Goal: Book appointment/travel/reservation

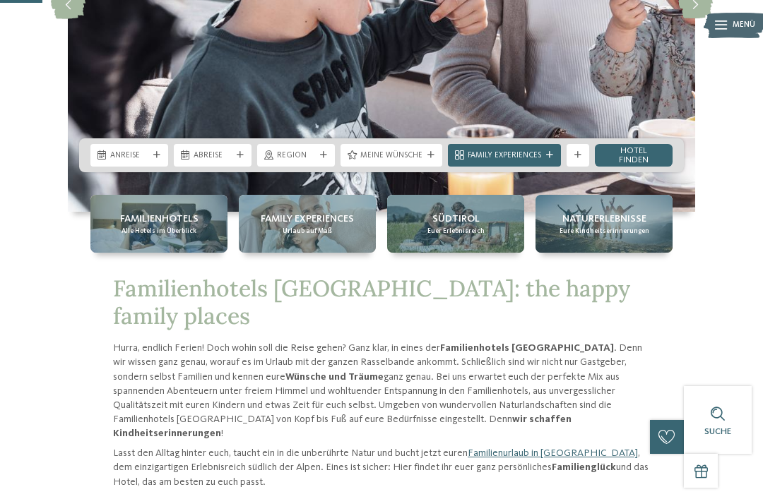
click at [135, 162] on span "Anreise" at bounding box center [129, 155] width 38 height 11
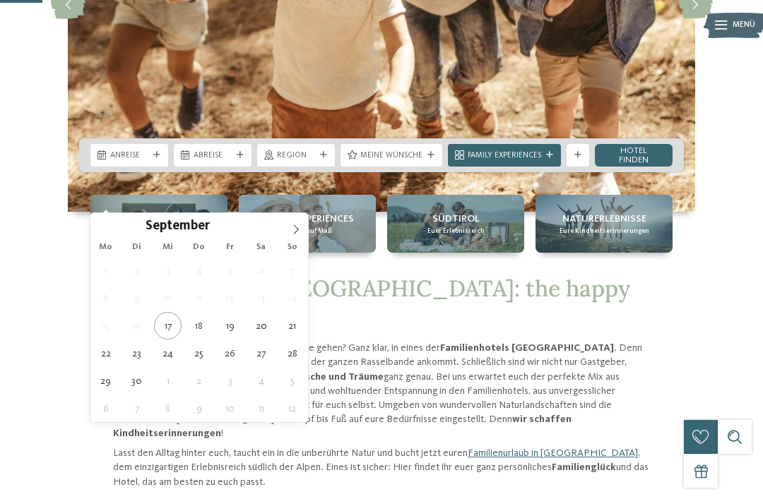
click at [297, 232] on icon at bounding box center [296, 230] width 10 height 10
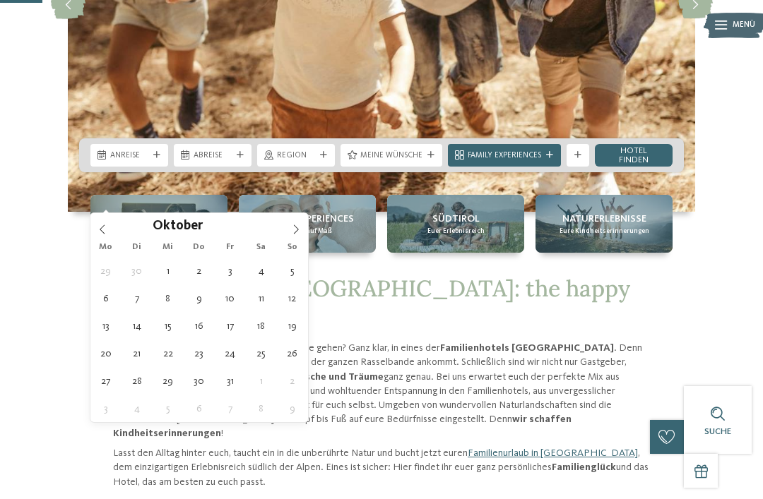
type div "04.10.2025"
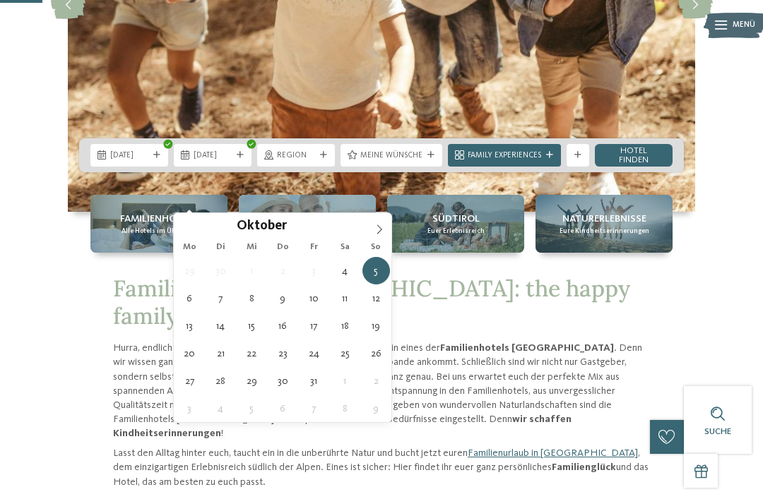
type div "11.10.2025"
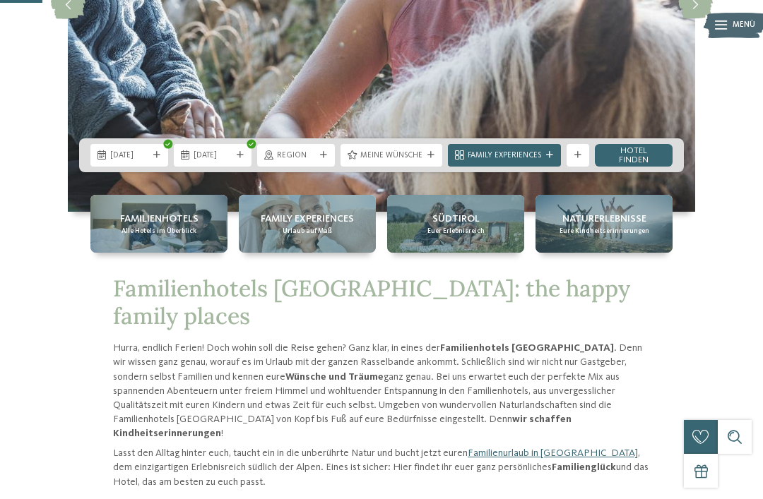
click at [320, 159] on div at bounding box center [323, 155] width 11 height 7
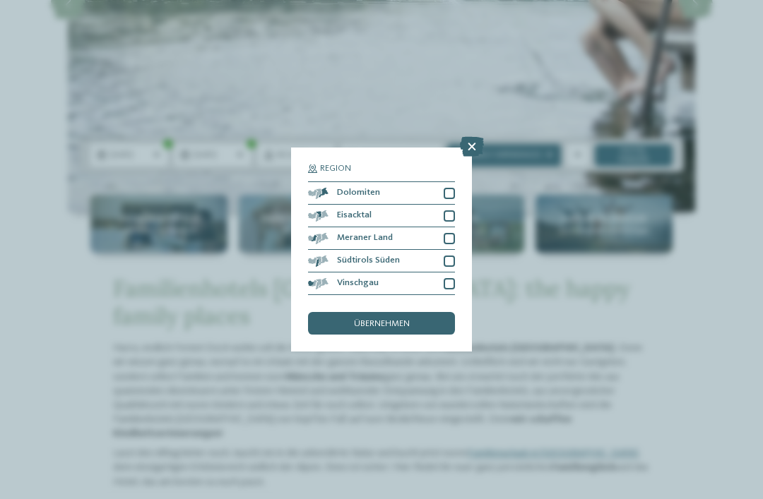
click at [449, 233] on div at bounding box center [449, 238] width 11 height 11
click at [453, 256] on div at bounding box center [449, 261] width 11 height 11
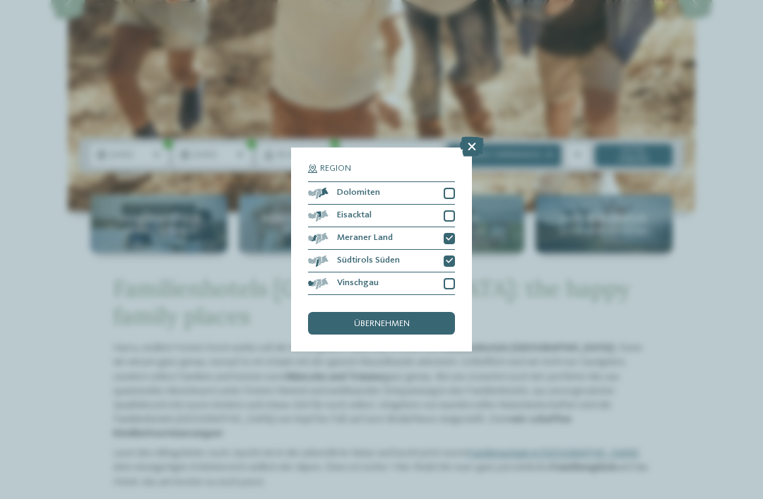
click at [449, 278] on div at bounding box center [449, 283] width 11 height 11
click at [398, 320] on span "übernehmen" at bounding box center [382, 324] width 56 height 9
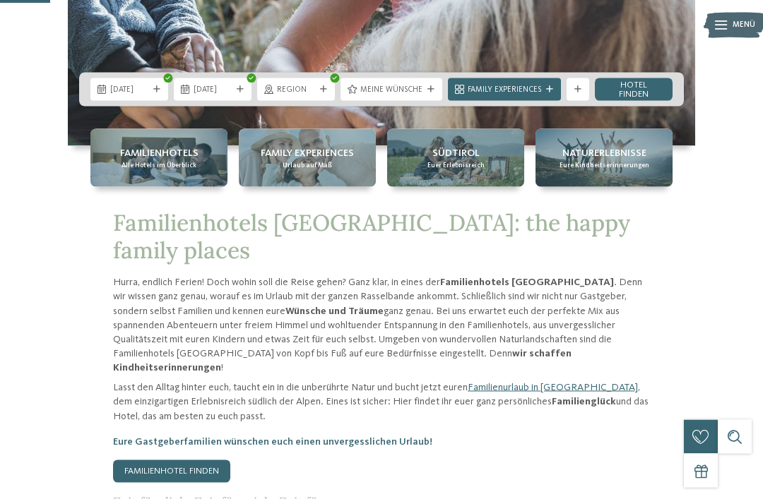
scroll to position [326, 0]
click at [415, 95] on span "Meine Wünsche" at bounding box center [391, 89] width 62 height 11
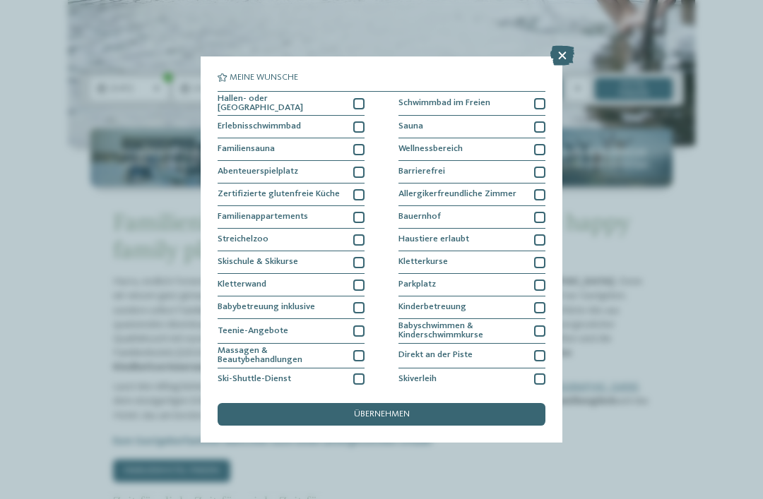
click at [357, 101] on div at bounding box center [358, 103] width 11 height 11
click at [357, 129] on div at bounding box center [358, 126] width 11 height 11
click at [357, 100] on icon at bounding box center [358, 103] width 7 height 7
click at [358, 146] on div at bounding box center [358, 149] width 11 height 11
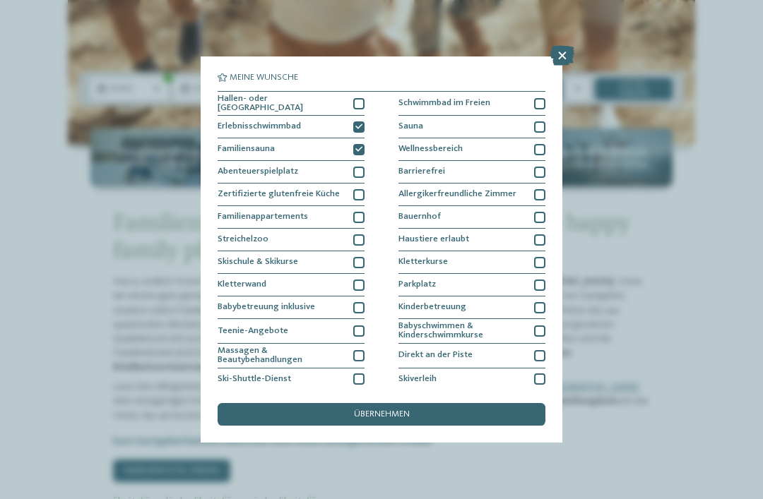
click at [343, 168] on div "Abenteuerspielplatz" at bounding box center [291, 172] width 147 height 23
click at [355, 212] on div at bounding box center [358, 217] width 11 height 11
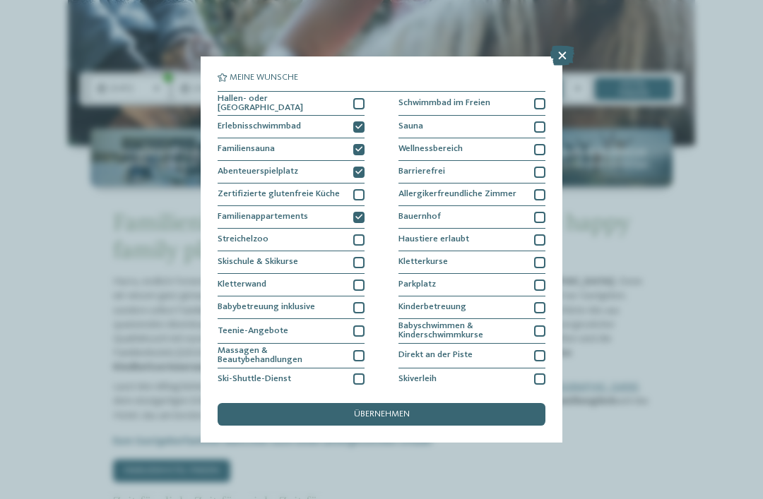
click at [359, 235] on div at bounding box center [358, 239] width 11 height 11
click at [400, 410] on span "übernehmen" at bounding box center [382, 414] width 56 height 9
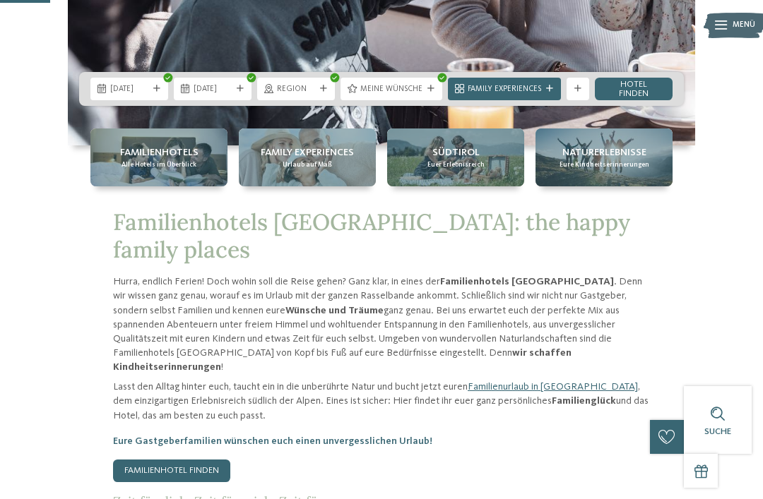
click at [528, 95] on span "Family Experiences" at bounding box center [504, 89] width 73 height 11
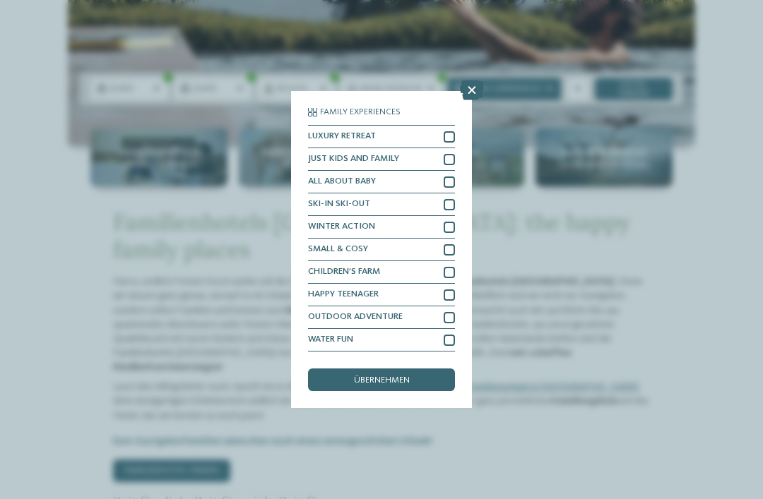
click at [467, 81] on icon at bounding box center [472, 91] width 24 height 20
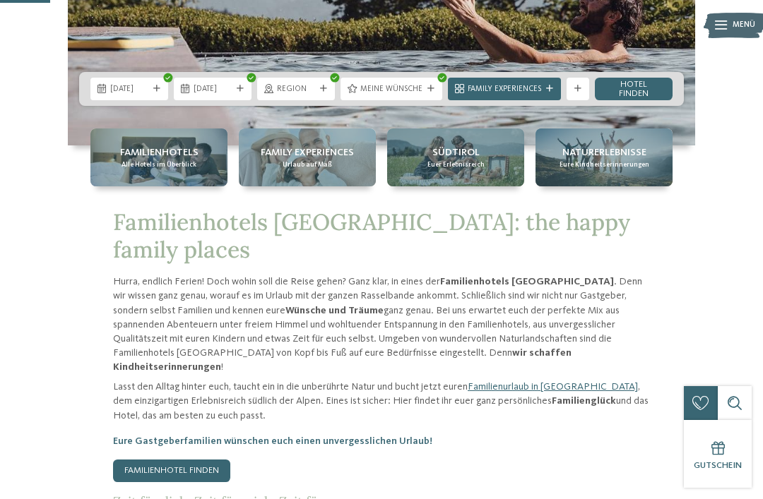
click at [636, 100] on link "Hotel finden" at bounding box center [634, 89] width 78 height 23
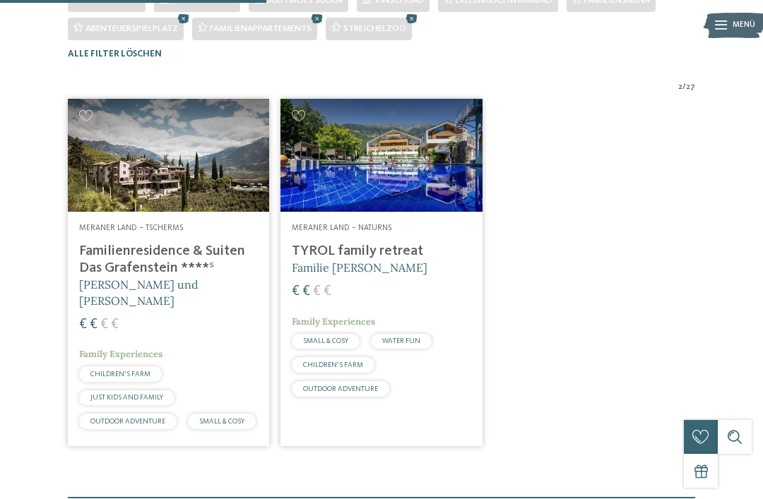
scroll to position [333, 0]
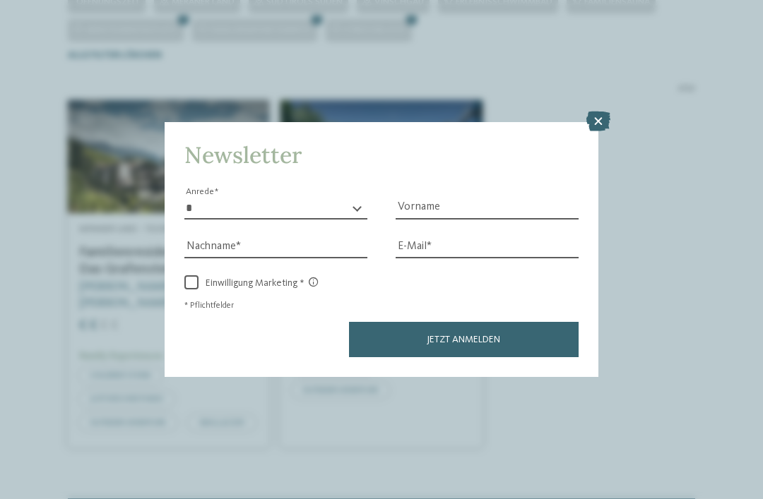
click at [594, 112] on icon at bounding box center [598, 122] width 24 height 20
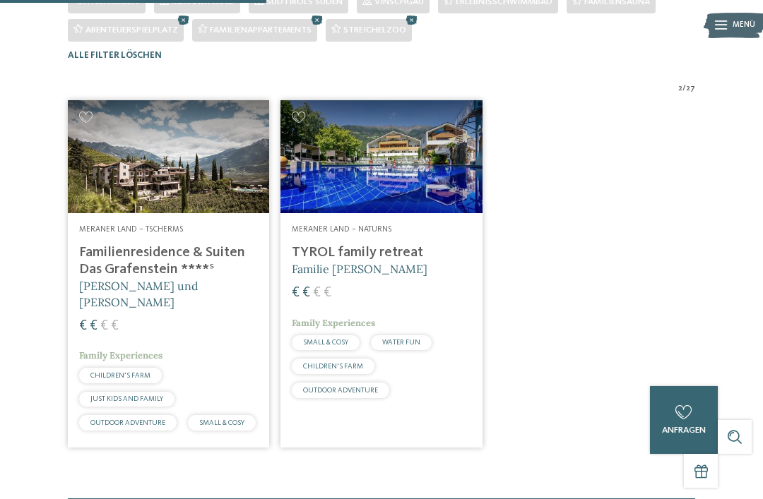
click at [347, 261] on h4 "TYROL family retreat" at bounding box center [381, 252] width 179 height 17
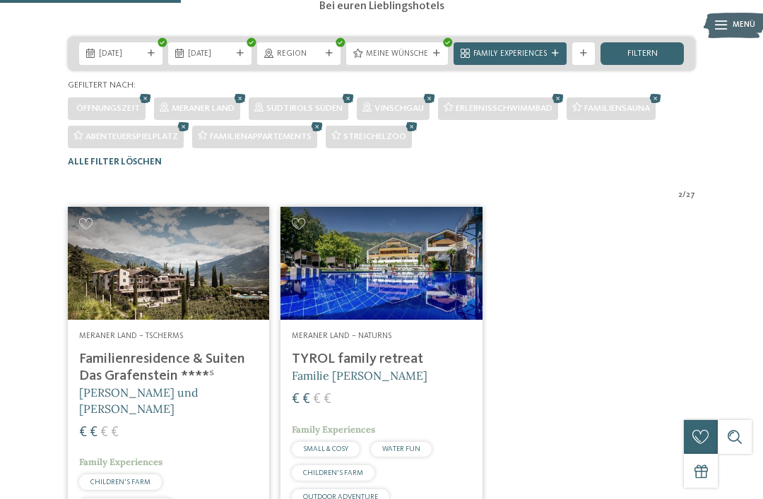
scroll to position [229, 0]
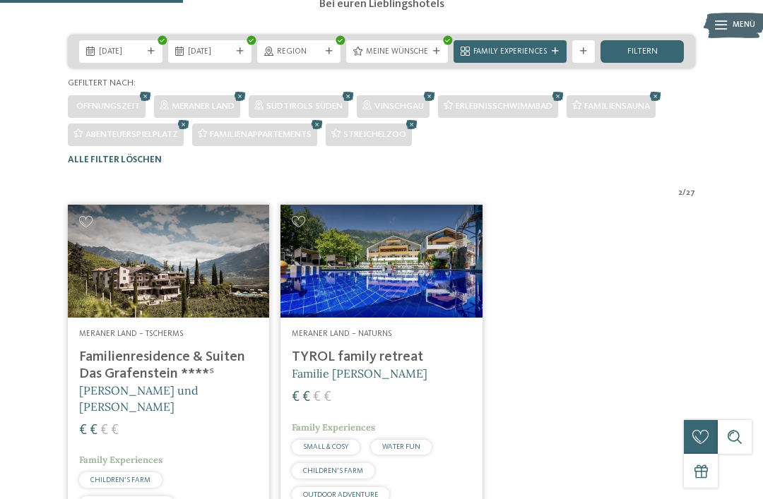
click at [172, 297] on img at bounding box center [168, 261] width 201 height 113
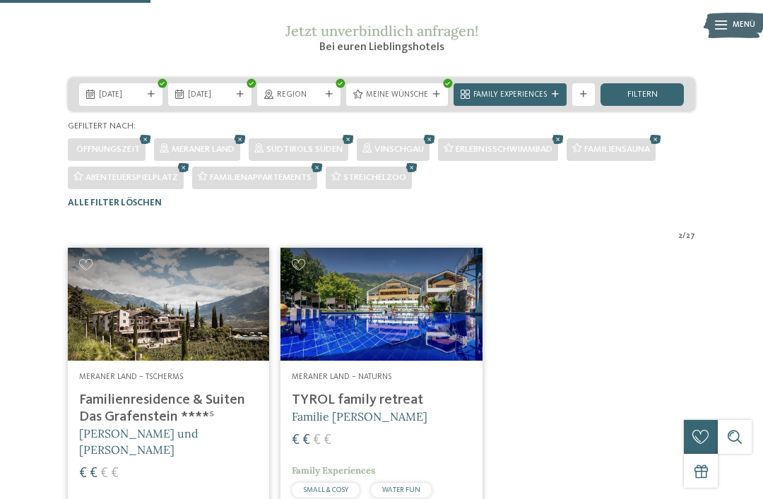
scroll to position [184, 0]
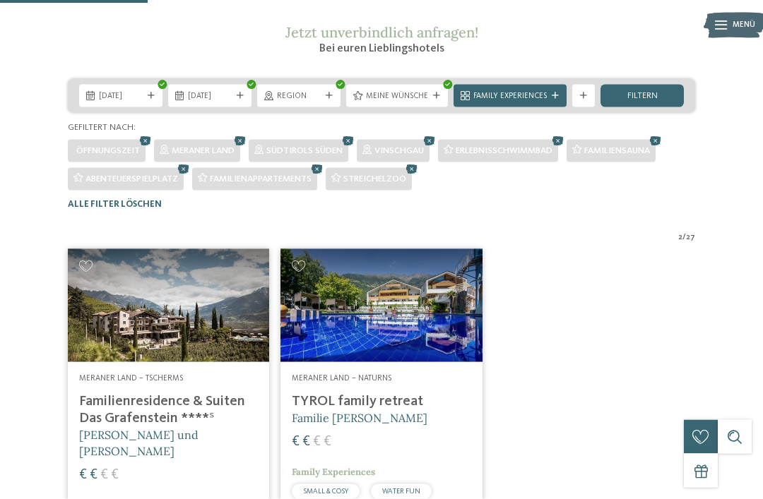
click at [398, 102] on div "Meine Wünsche" at bounding box center [397, 96] width 68 height 12
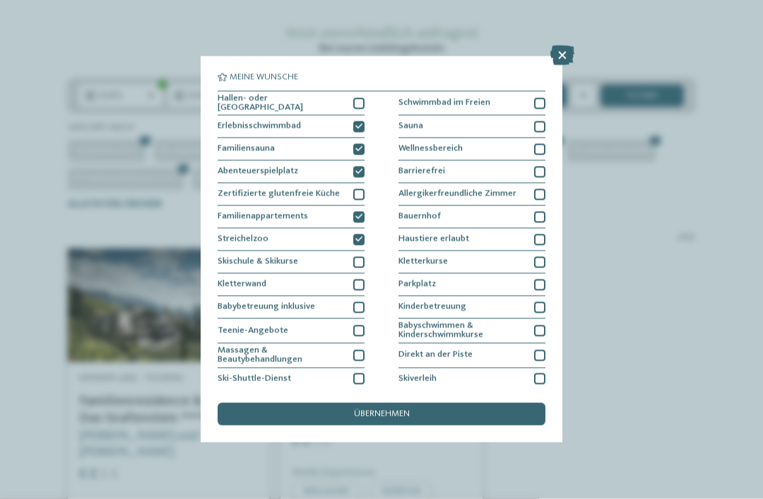
scroll to position [185, 0]
click at [353, 240] on div at bounding box center [358, 239] width 11 height 11
click at [388, 410] on span "übernehmen" at bounding box center [382, 414] width 56 height 9
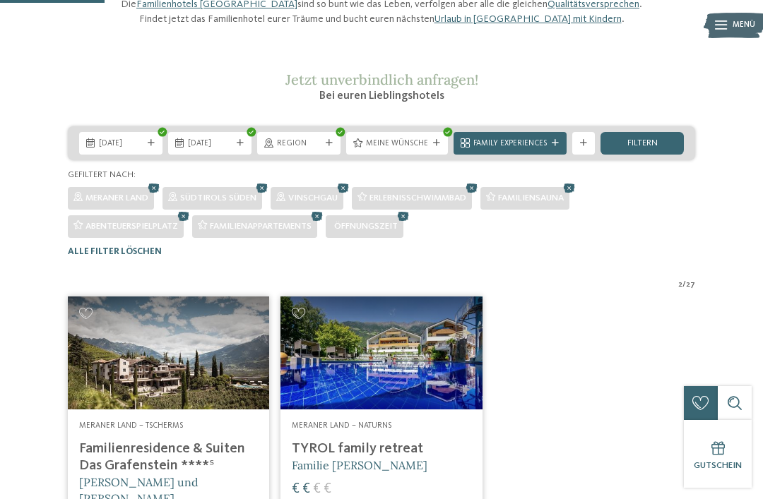
scroll to position [142, 0]
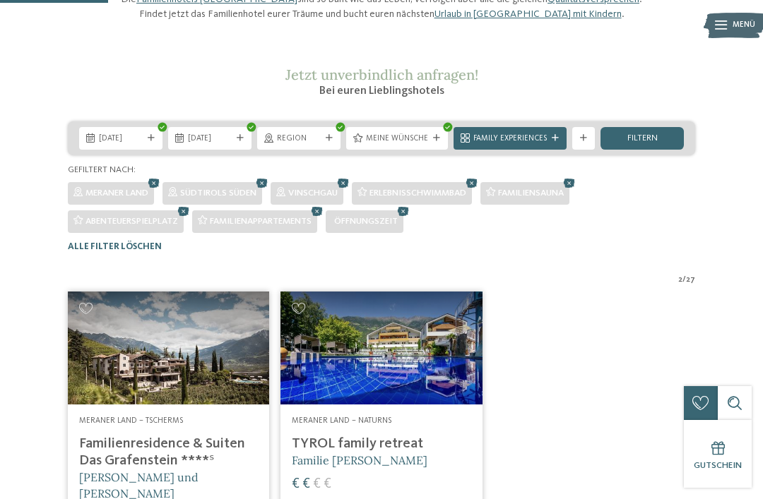
click at [421, 145] on span "Meine Wünsche" at bounding box center [397, 138] width 62 height 11
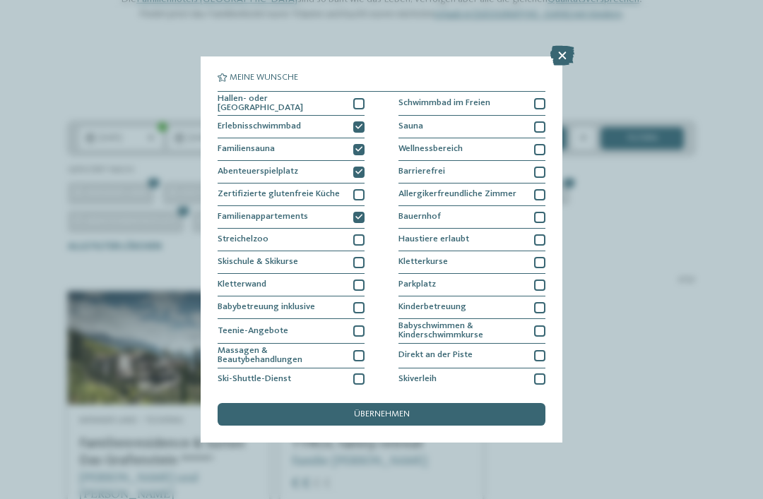
click at [356, 148] on icon at bounding box center [358, 149] width 7 height 7
click at [451, 403] on div "übernehmen" at bounding box center [382, 414] width 328 height 23
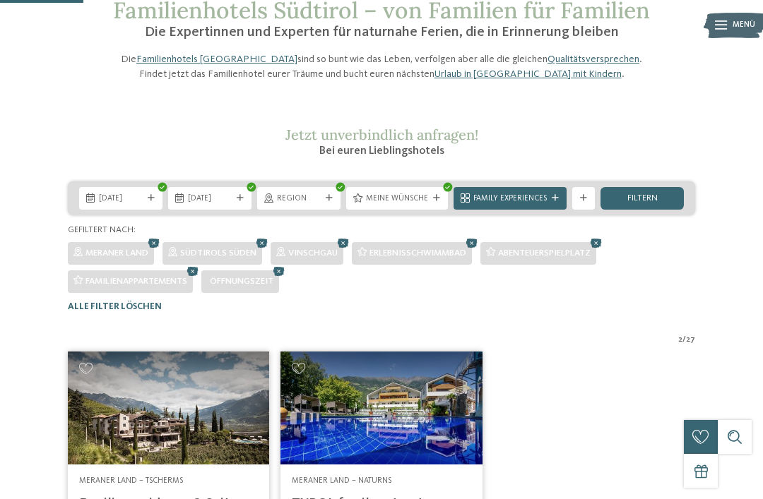
scroll to position [0, 0]
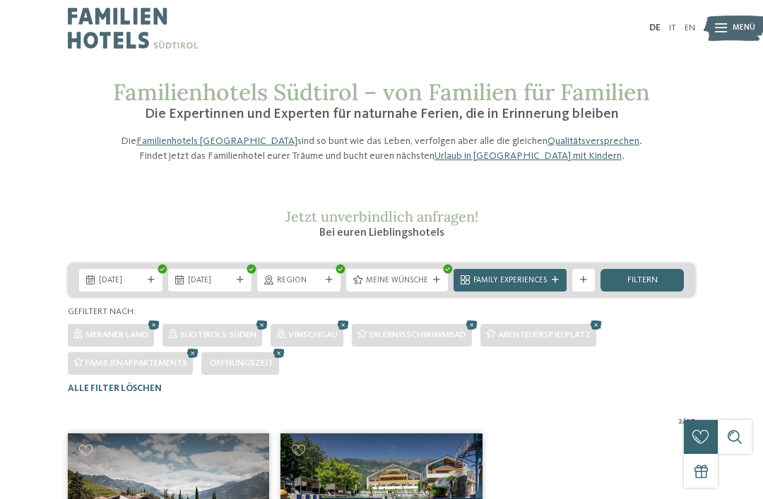
click at [427, 287] on span "Meine Wünsche" at bounding box center [397, 280] width 62 height 11
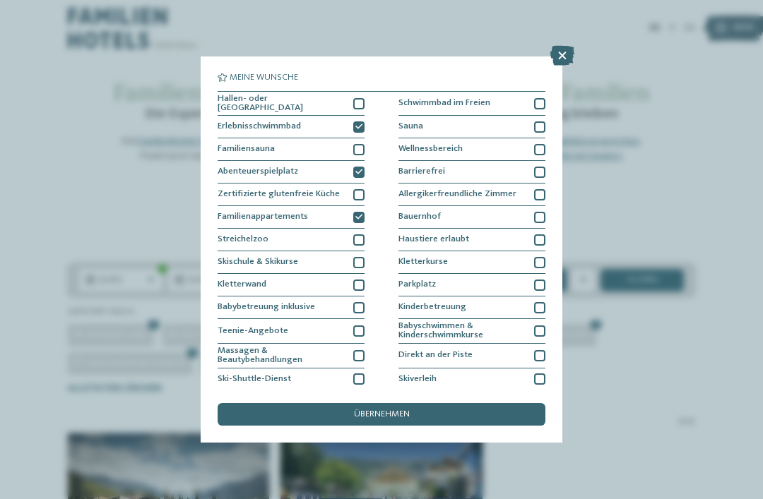
click at [357, 121] on div at bounding box center [358, 126] width 11 height 11
click at [357, 172] on icon at bounding box center [358, 172] width 7 height 7
click at [352, 213] on div "Familienappartements" at bounding box center [291, 217] width 147 height 23
click at [413, 403] on div "übernehmen" at bounding box center [382, 414] width 328 height 23
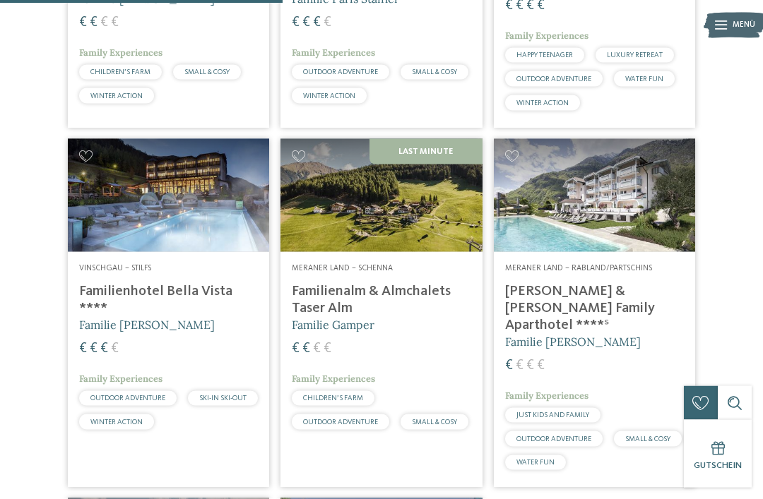
scroll to position [594, 0]
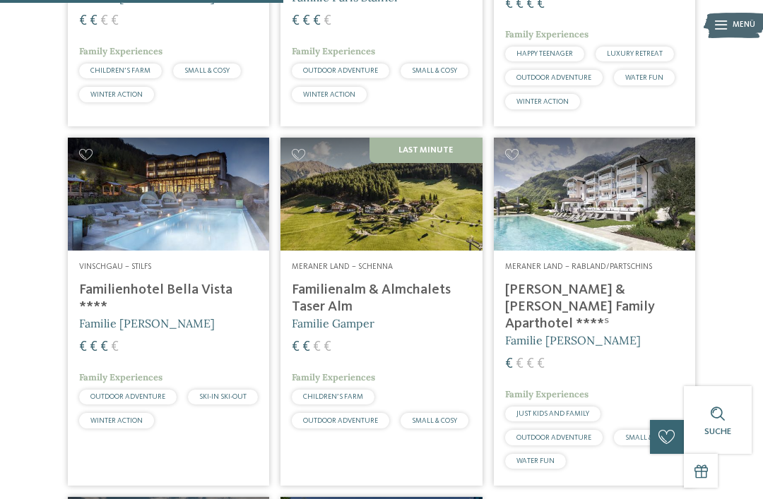
click at [559, 333] on h4 "[PERSON_NAME] & [PERSON_NAME] Family Aparthotel ****ˢ" at bounding box center [594, 307] width 179 height 51
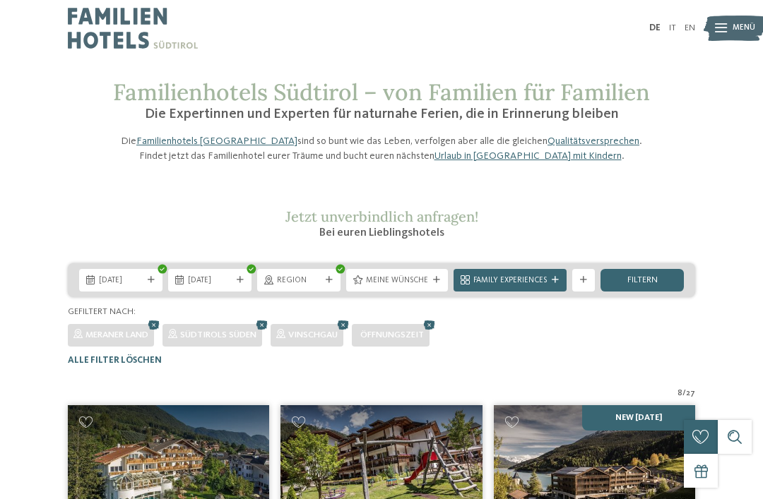
click at [393, 287] on span "Meine Wünsche" at bounding box center [397, 280] width 62 height 11
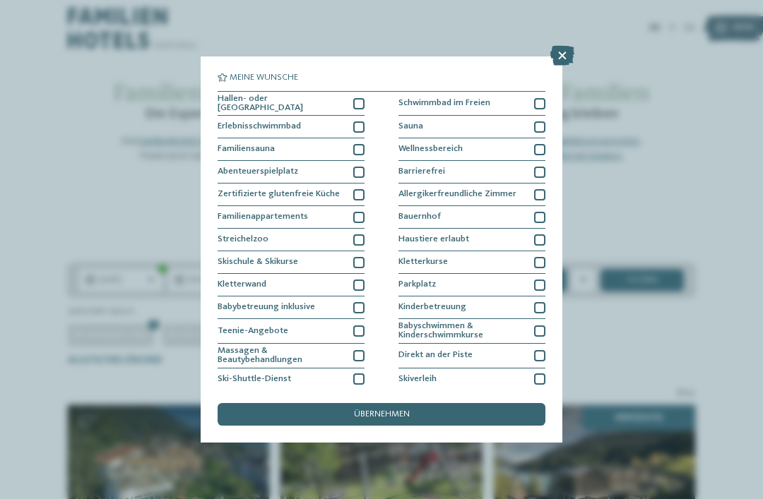
click at [355, 100] on div at bounding box center [358, 103] width 11 height 11
click at [400, 410] on span "übernehmen" at bounding box center [382, 414] width 56 height 9
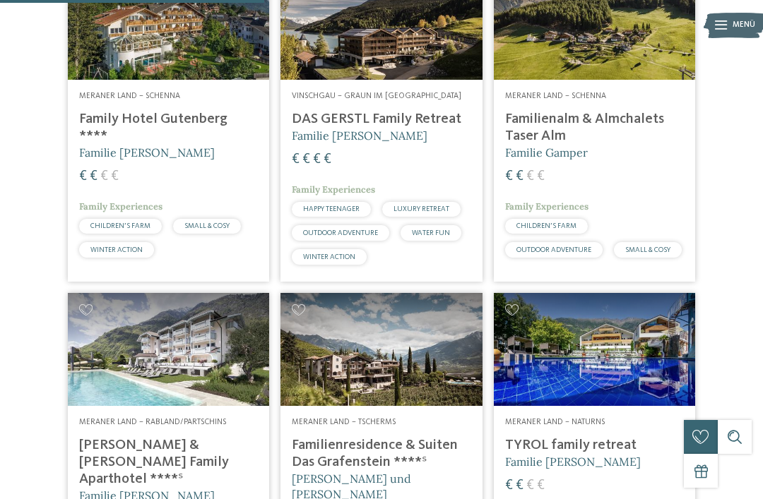
scroll to position [438, 0]
click at [374, 144] on h5 "Familie Gerstl" at bounding box center [381, 137] width 179 height 16
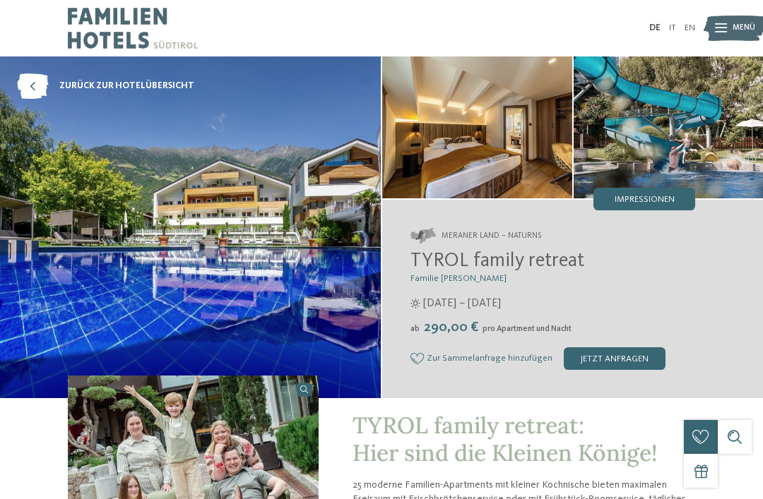
click at [655, 191] on div "Impressionen" at bounding box center [644, 199] width 102 height 23
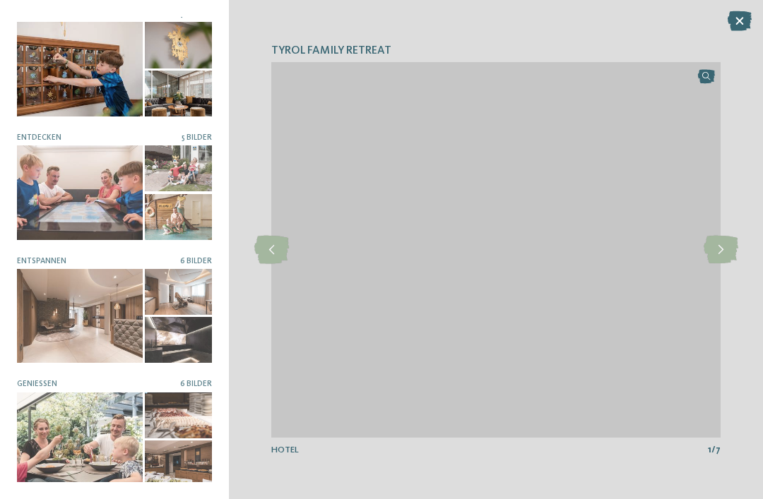
scroll to position [4, 0]
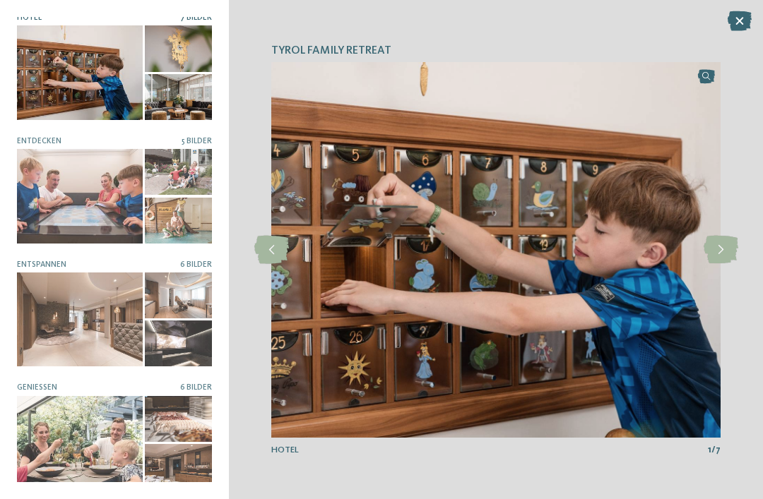
click at [719, 256] on icon at bounding box center [720, 250] width 35 height 28
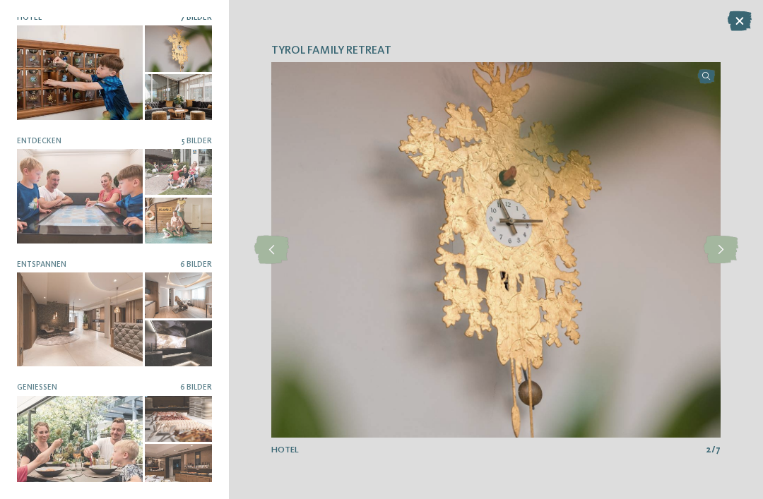
click at [732, 250] on icon at bounding box center [720, 250] width 35 height 28
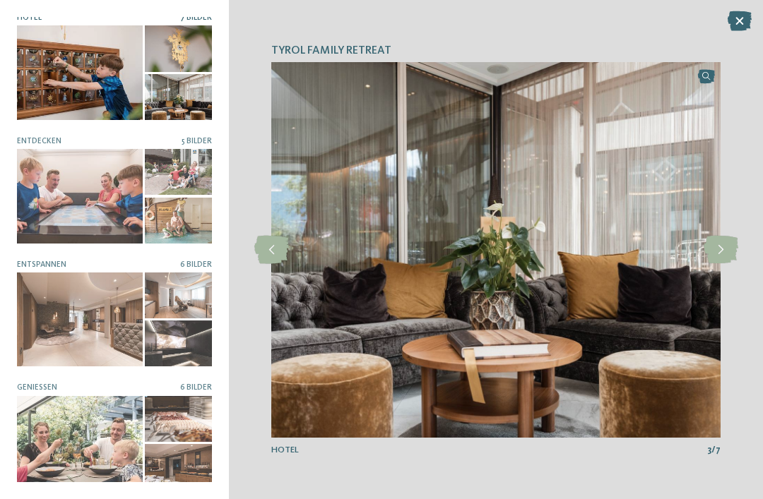
click at [724, 258] on icon at bounding box center [720, 250] width 35 height 28
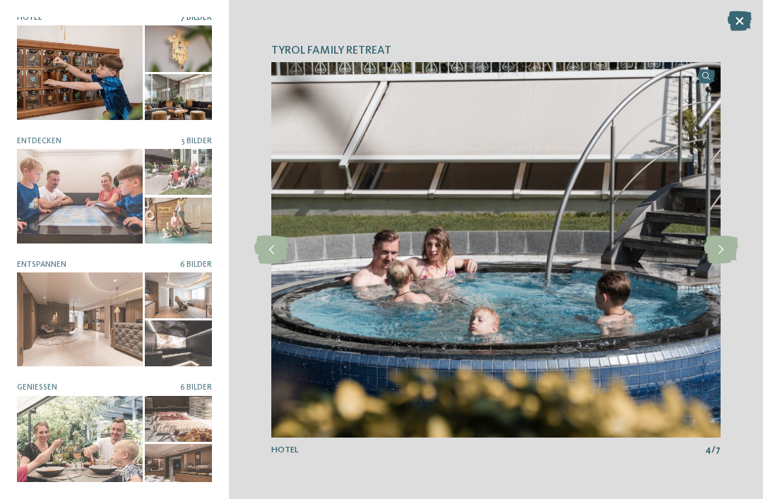
click at [727, 252] on icon at bounding box center [720, 250] width 35 height 28
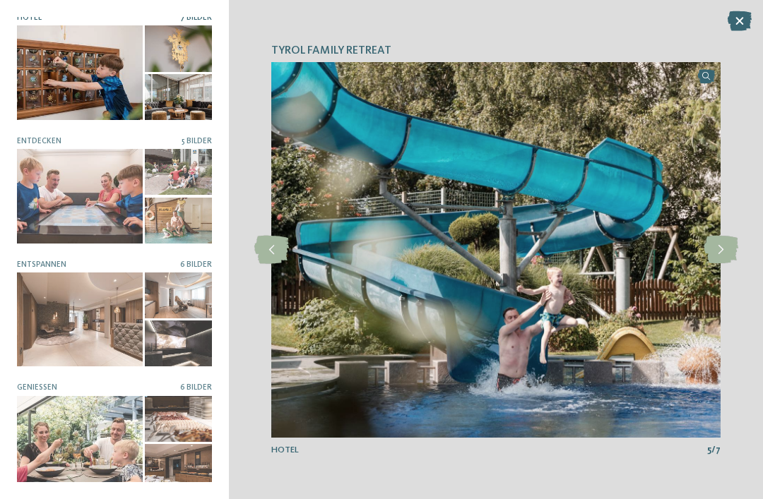
click at [720, 251] on icon at bounding box center [720, 250] width 35 height 28
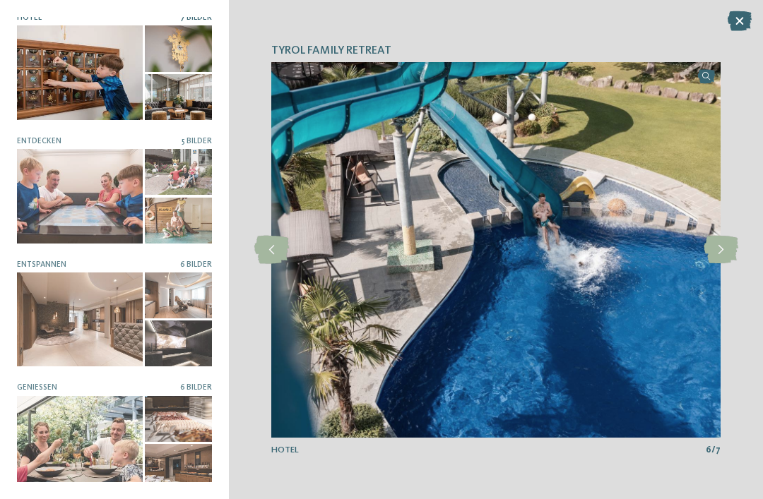
click at [724, 236] on icon at bounding box center [720, 250] width 35 height 28
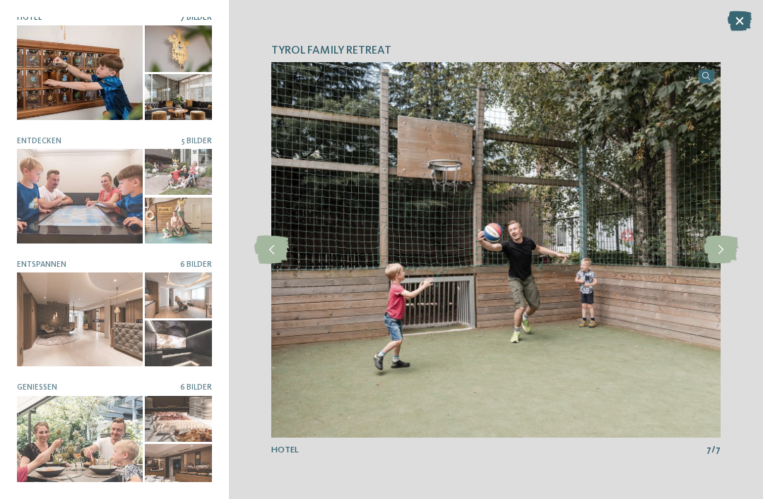
click at [727, 248] on icon at bounding box center [720, 250] width 35 height 28
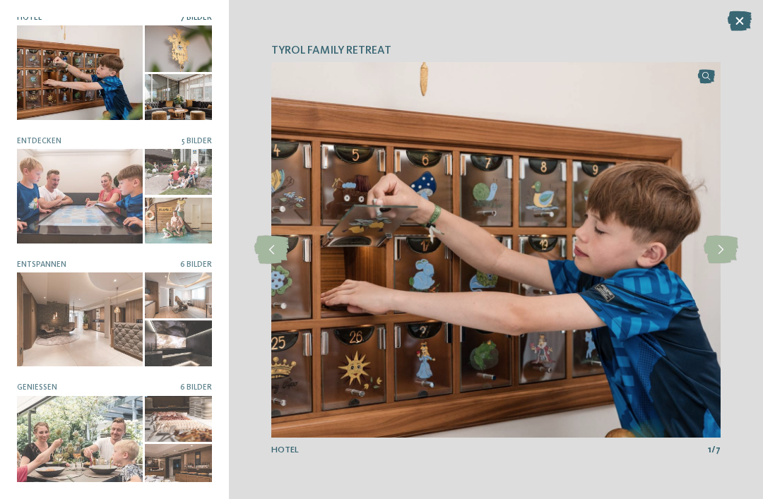
click at [720, 239] on icon at bounding box center [720, 250] width 35 height 28
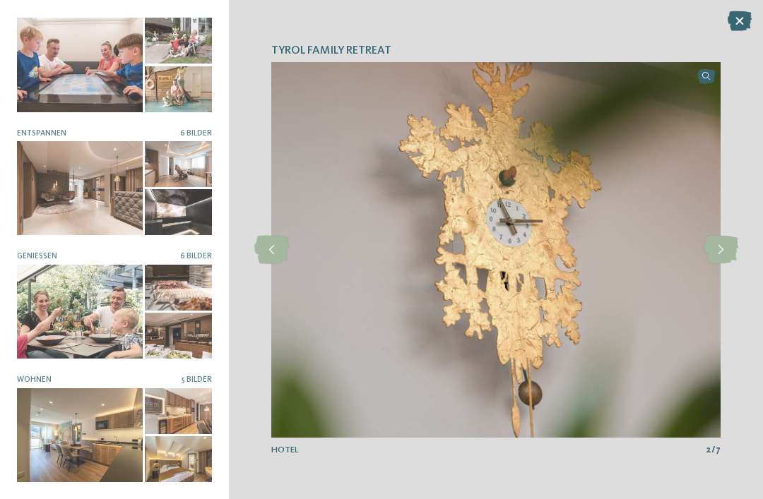
scroll to position [133, 0]
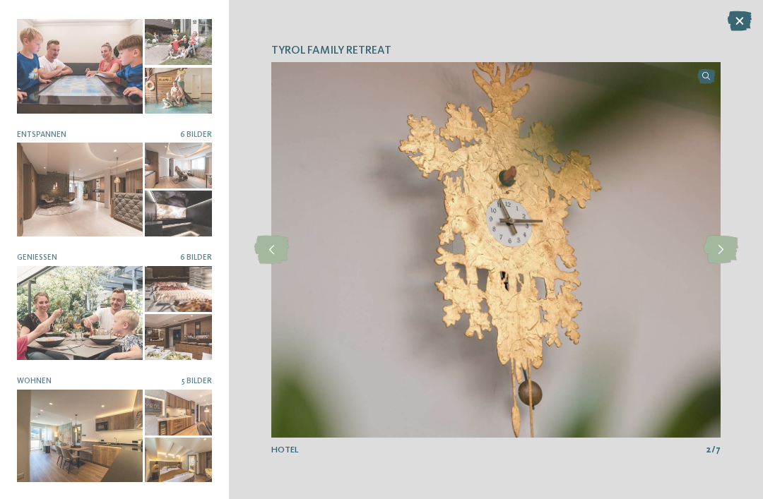
click at [120, 448] on div at bounding box center [80, 437] width 126 height 94
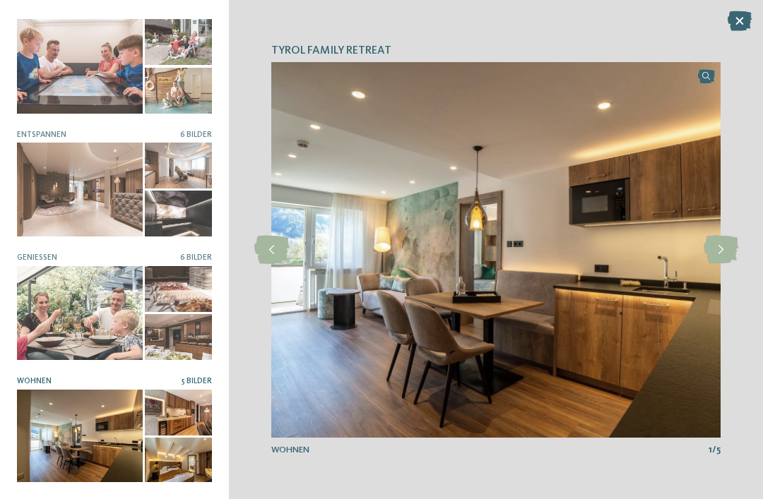
click at [735, 249] on icon at bounding box center [720, 250] width 35 height 28
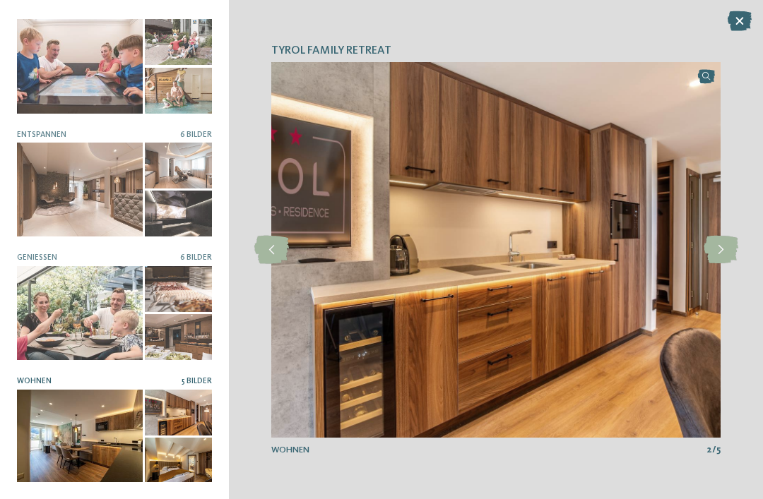
click at [726, 242] on icon at bounding box center [720, 250] width 35 height 28
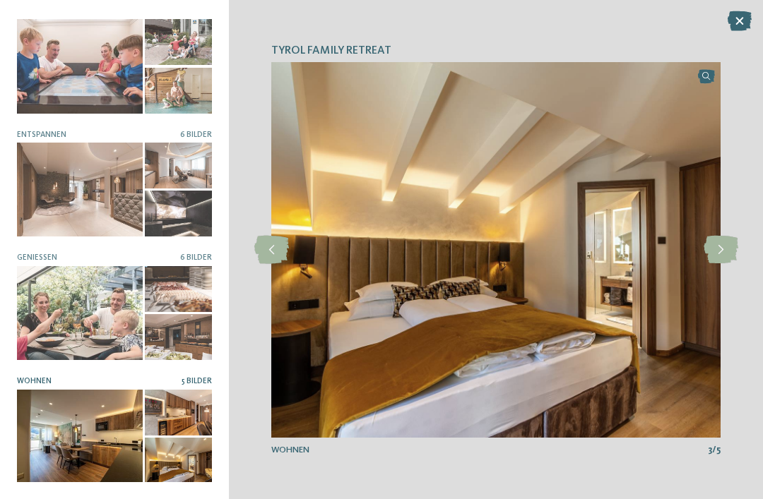
click at [727, 250] on icon at bounding box center [720, 250] width 35 height 28
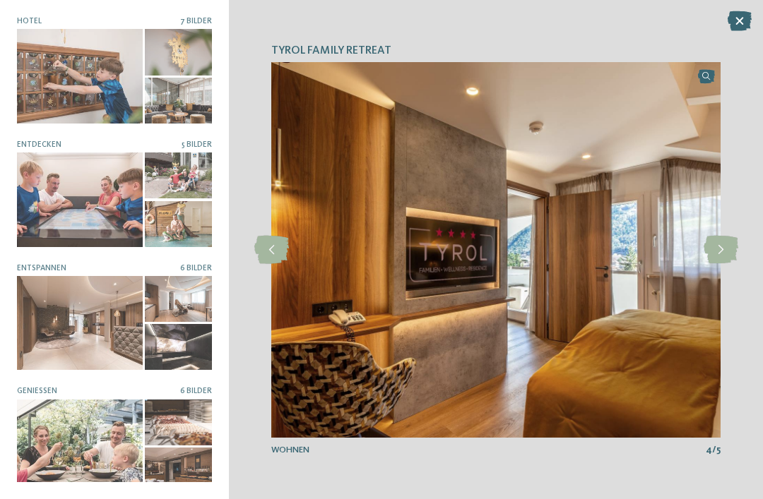
scroll to position [0, 0]
click at [126, 197] on div at bounding box center [80, 200] width 126 height 94
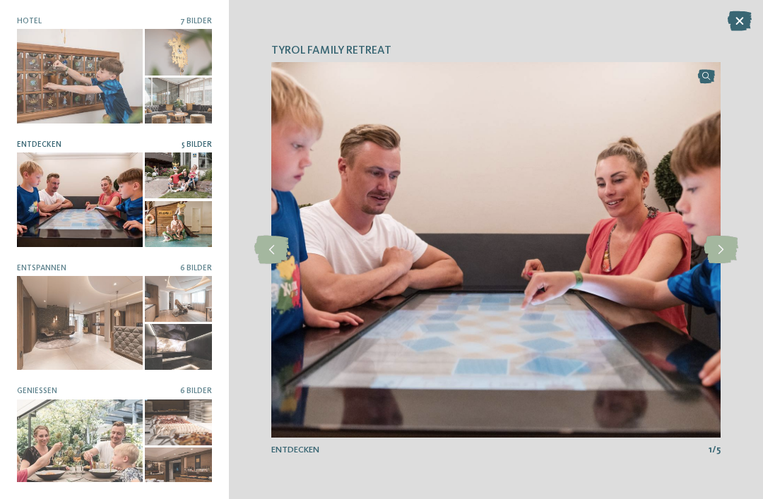
click at [736, 261] on icon at bounding box center [720, 250] width 35 height 28
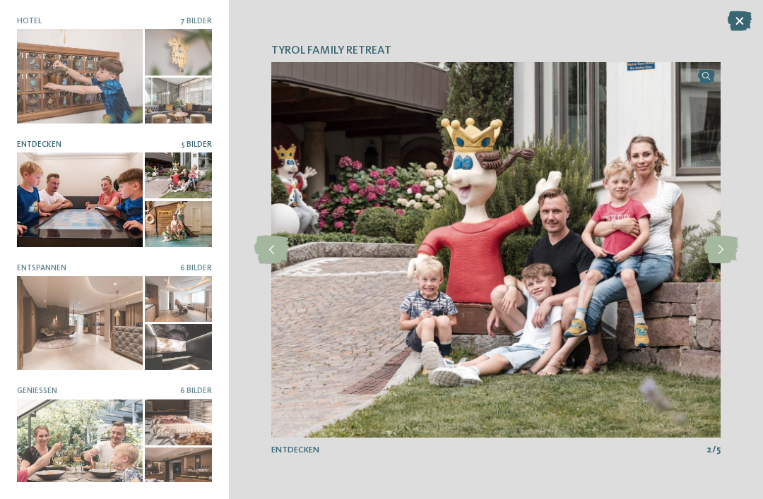
click at [737, 249] on icon at bounding box center [720, 250] width 35 height 28
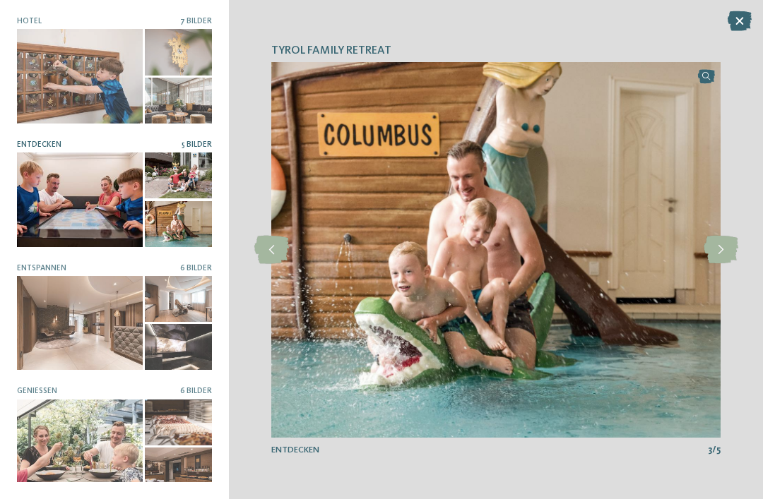
click at [720, 243] on icon at bounding box center [720, 250] width 35 height 28
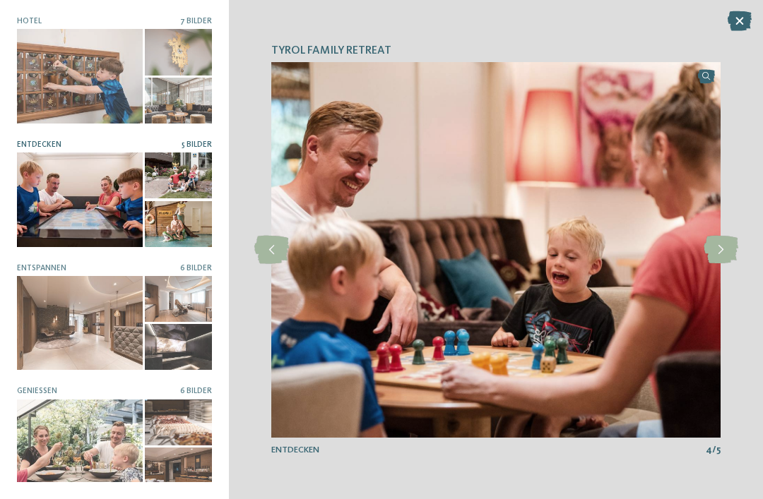
click at [722, 254] on icon at bounding box center [720, 250] width 35 height 28
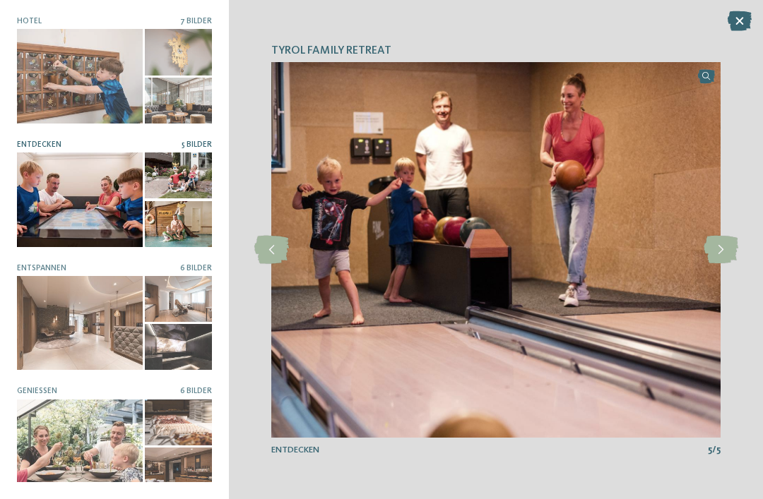
click at [725, 252] on icon at bounding box center [720, 250] width 35 height 28
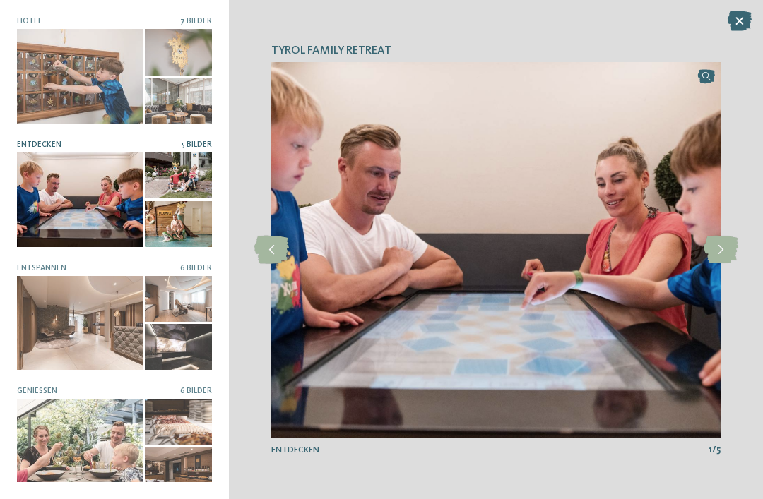
click at [742, 18] on icon at bounding box center [739, 21] width 24 height 20
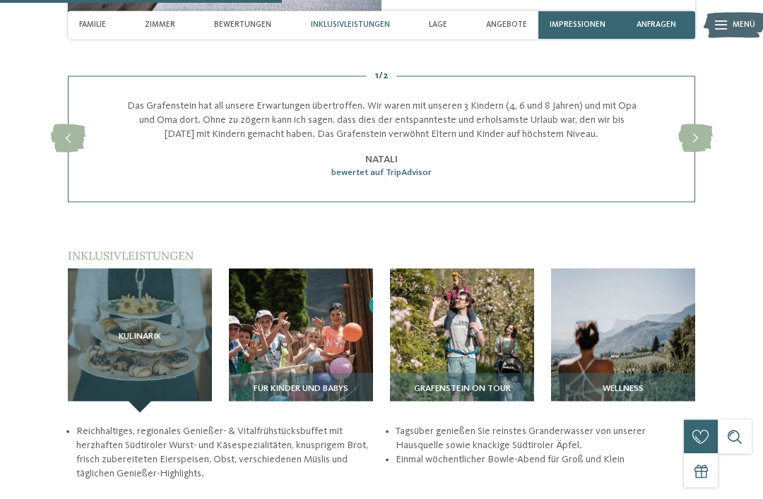
scroll to position [1356, 0]
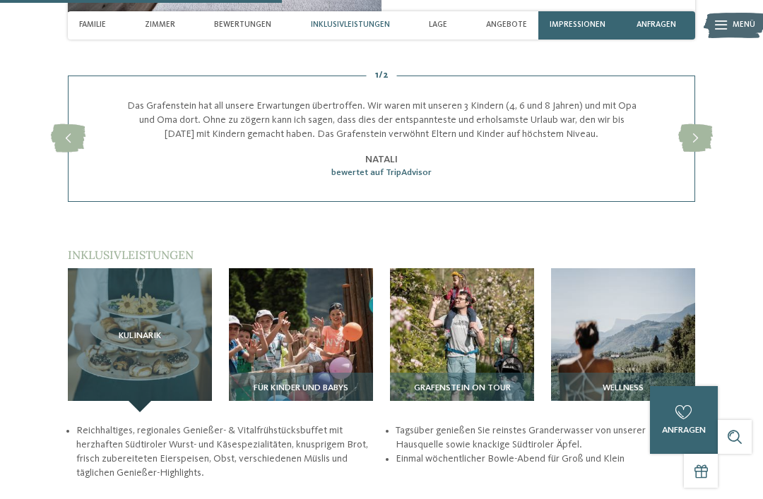
click at [311, 317] on img at bounding box center [301, 340] width 144 height 144
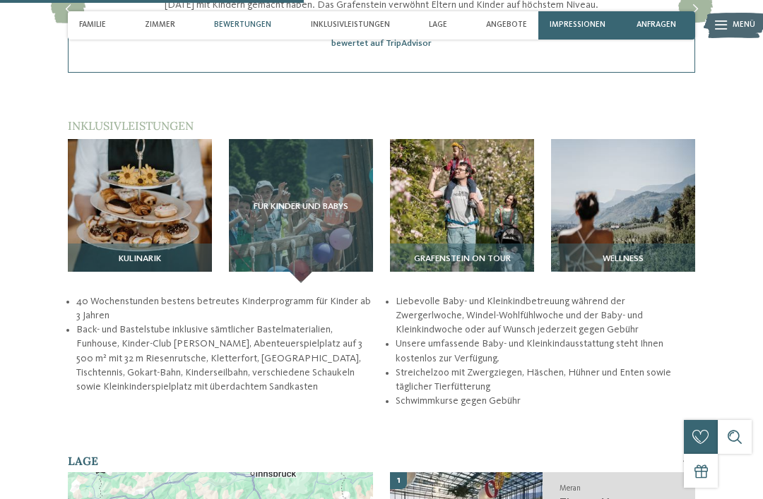
scroll to position [1485, 0]
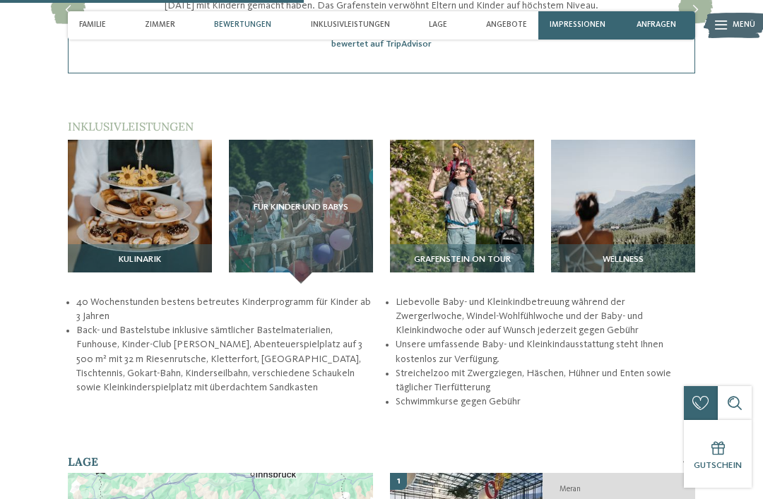
click at [638, 192] on img at bounding box center [623, 212] width 144 height 144
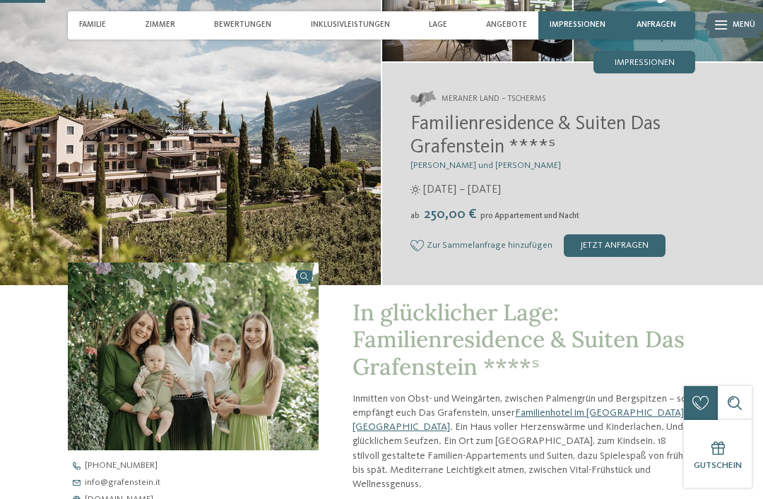
scroll to position [0, 0]
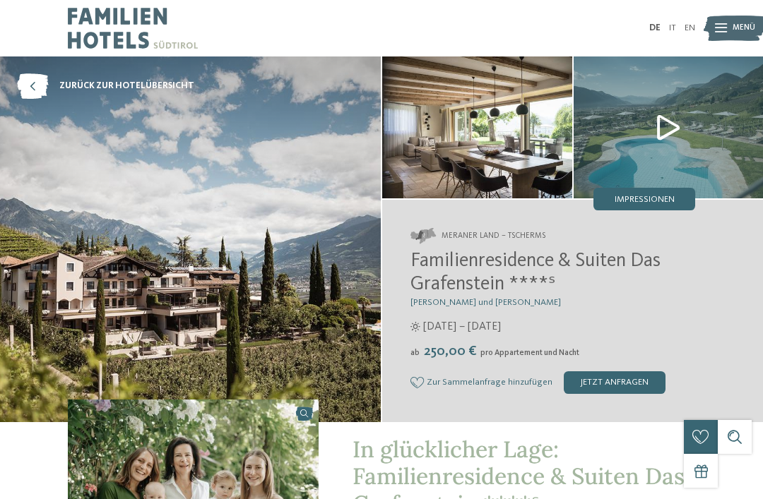
click at [724, 160] on img at bounding box center [668, 127] width 190 height 142
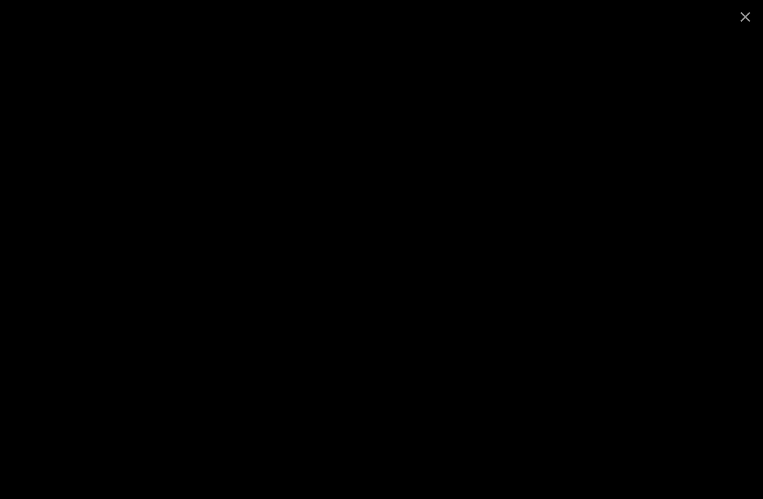
click at [752, 20] on span at bounding box center [744, 16] width 35 height 33
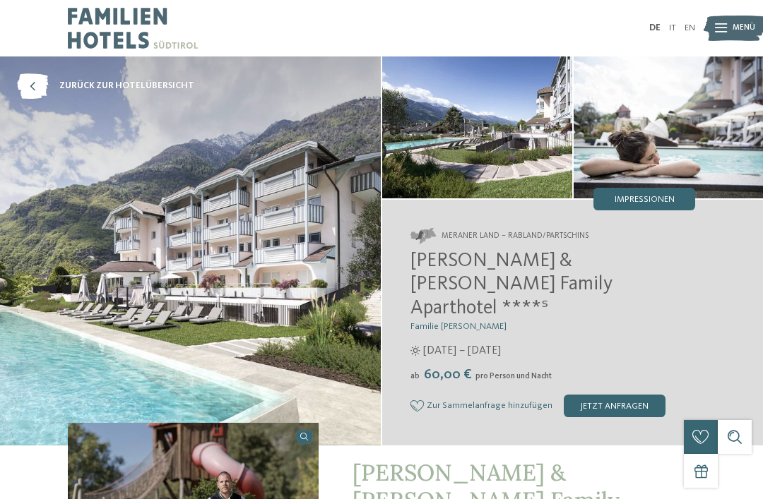
click at [659, 193] on div "Impressionen" at bounding box center [644, 199] width 102 height 23
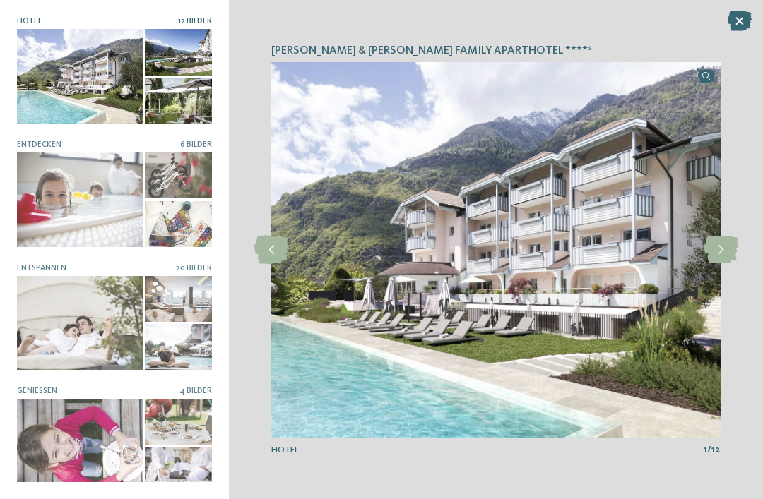
click at [138, 81] on div at bounding box center [80, 76] width 126 height 94
click at [725, 250] on icon at bounding box center [720, 250] width 35 height 28
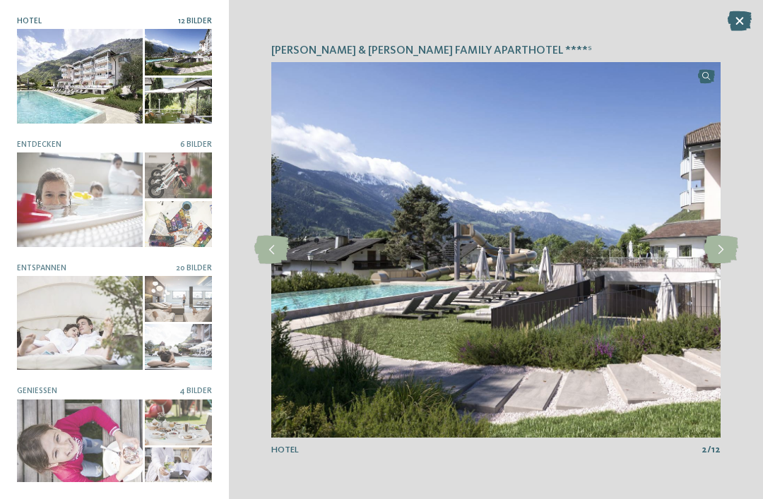
click at [721, 246] on icon at bounding box center [720, 250] width 35 height 28
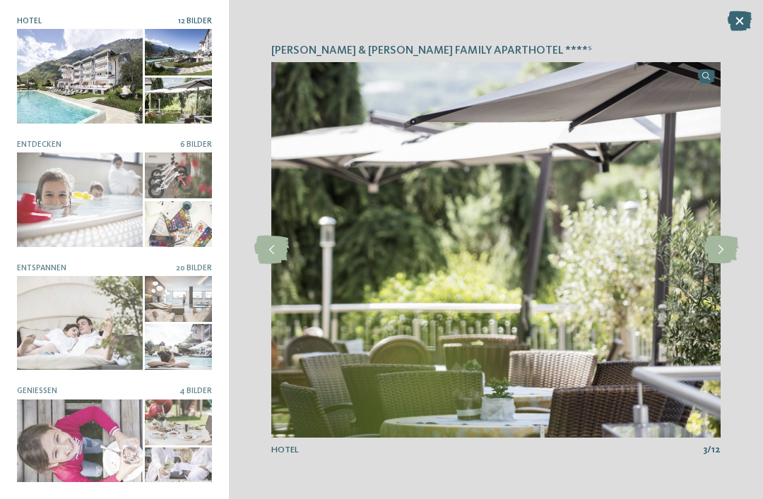
click at [275, 252] on icon at bounding box center [271, 250] width 35 height 28
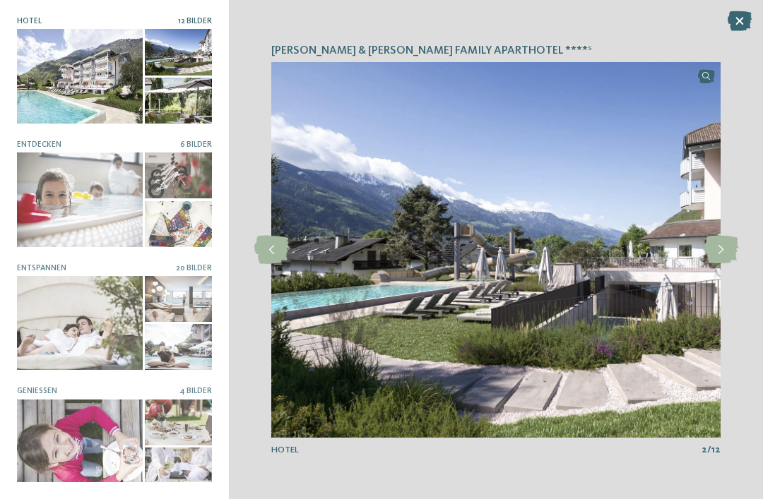
click at [721, 254] on icon at bounding box center [720, 250] width 35 height 28
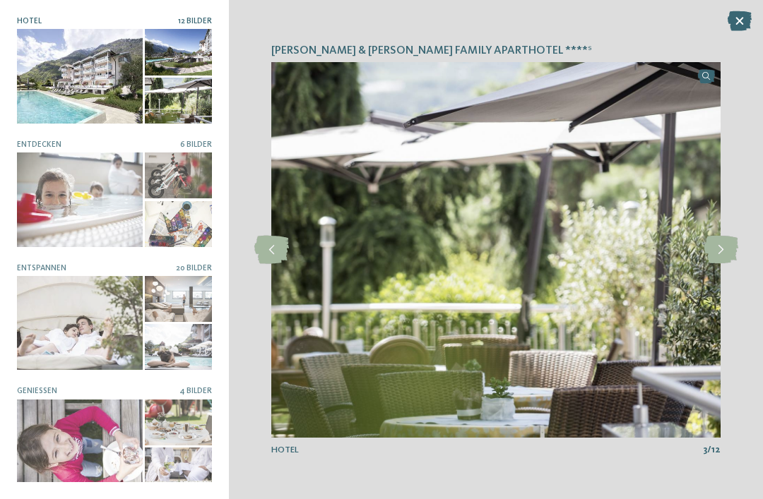
click at [718, 255] on icon at bounding box center [720, 250] width 35 height 28
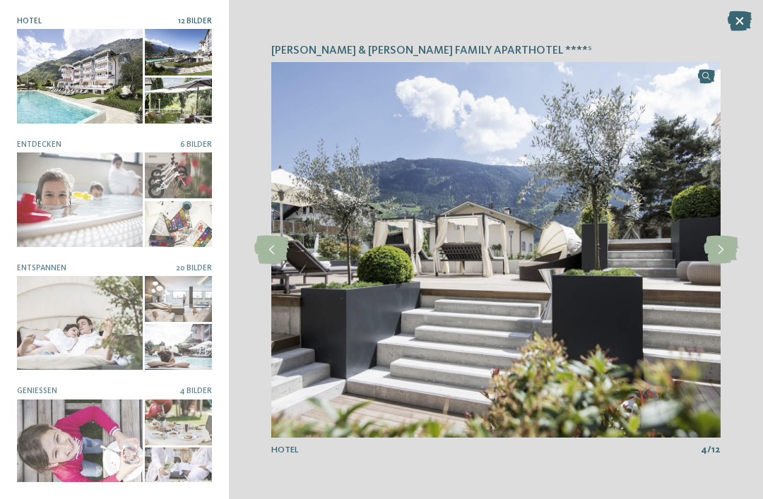
click at [713, 252] on icon at bounding box center [720, 250] width 35 height 28
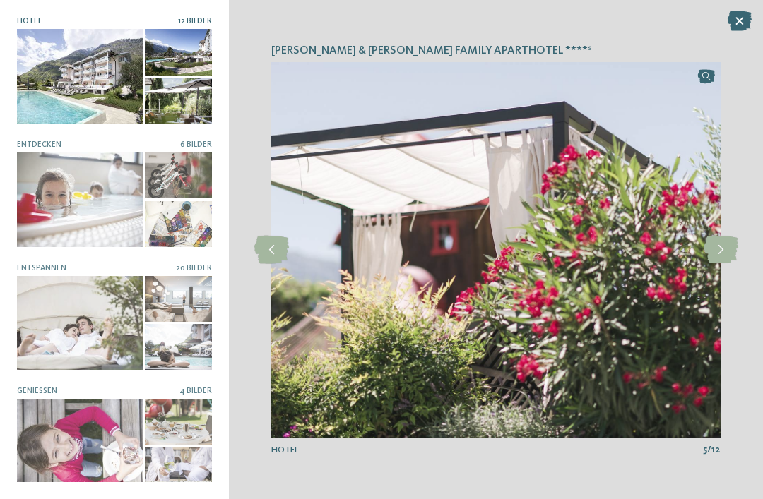
click at [710, 252] on icon at bounding box center [720, 250] width 35 height 28
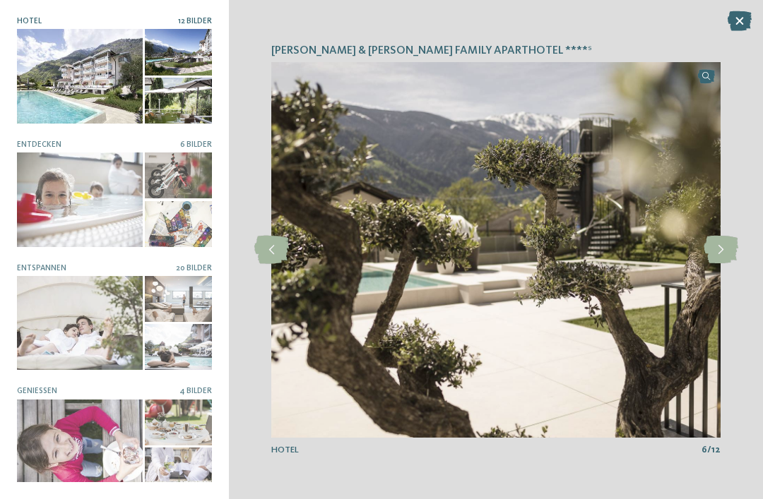
click at [709, 257] on icon at bounding box center [720, 250] width 35 height 28
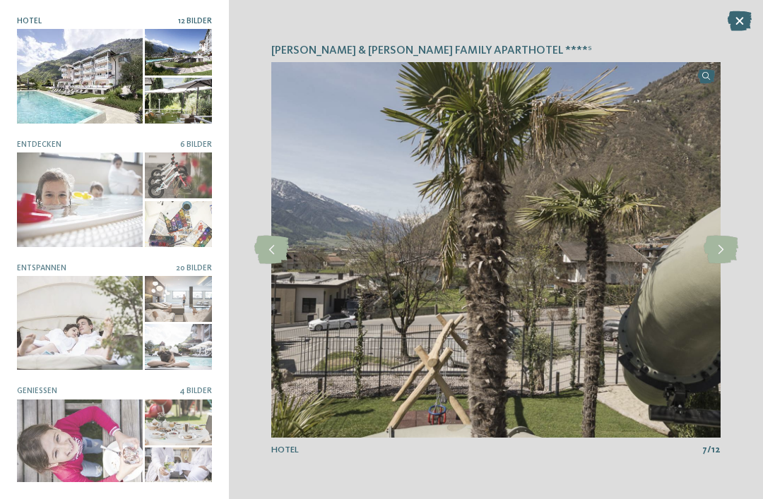
click at [739, 20] on icon at bounding box center [739, 21] width 24 height 20
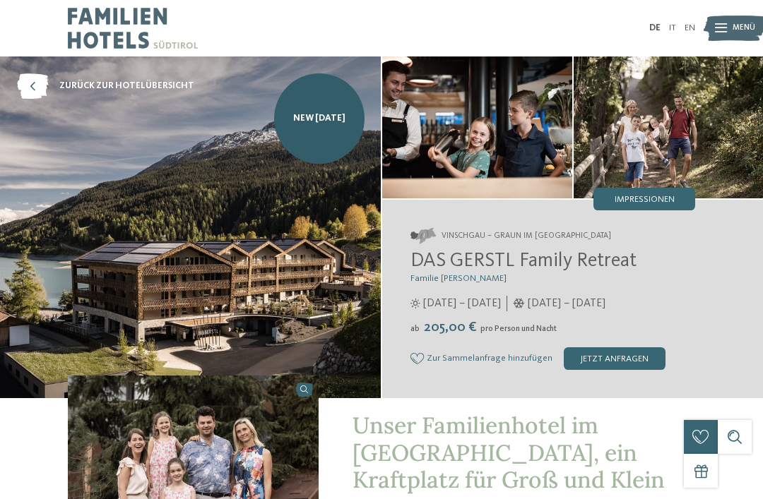
click at [720, 142] on img at bounding box center [668, 127] width 190 height 142
click at [654, 140] on img at bounding box center [668, 127] width 190 height 142
click at [646, 199] on span "Impressionen" at bounding box center [644, 200] width 60 height 9
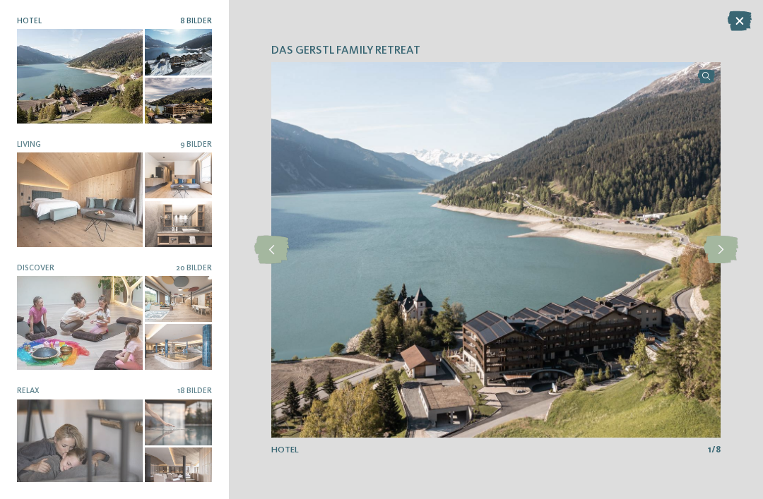
click at [731, 237] on icon at bounding box center [720, 250] width 35 height 28
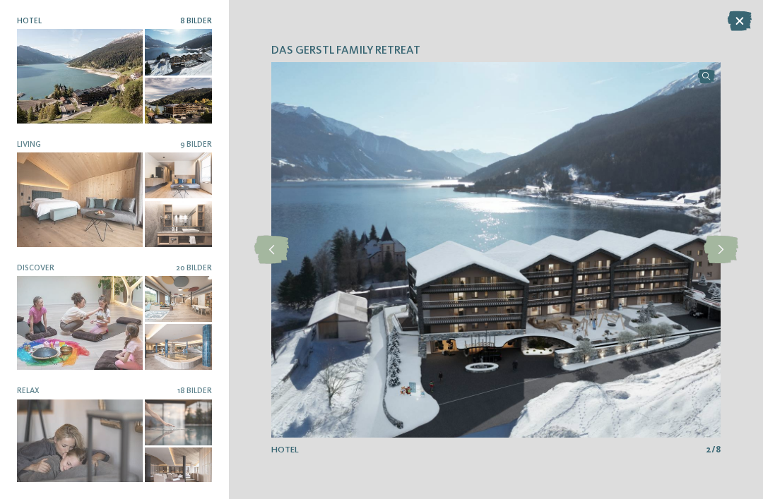
click at [716, 249] on icon at bounding box center [720, 250] width 35 height 28
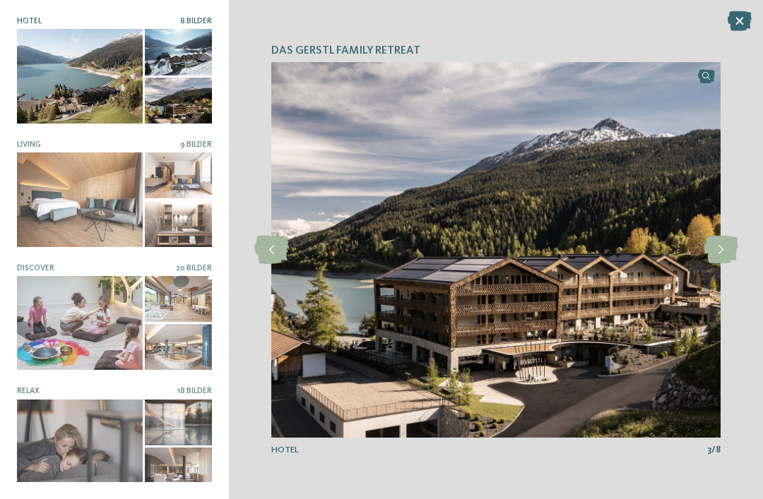
click at [717, 251] on icon at bounding box center [720, 250] width 35 height 28
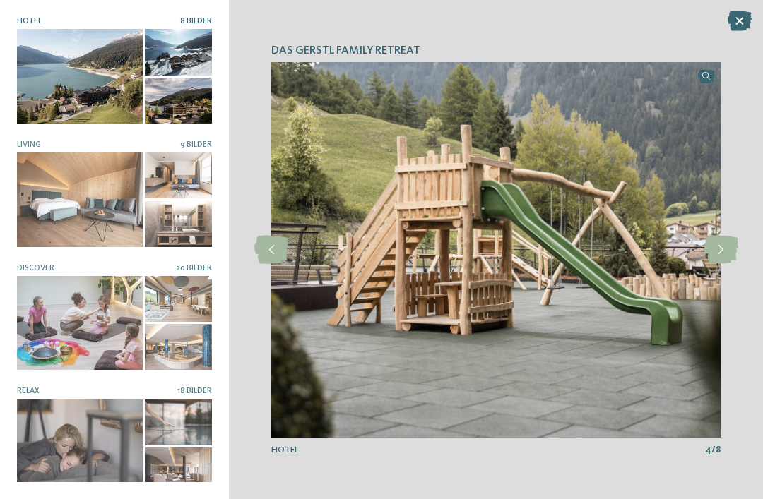
click at [718, 249] on icon at bounding box center [720, 250] width 35 height 28
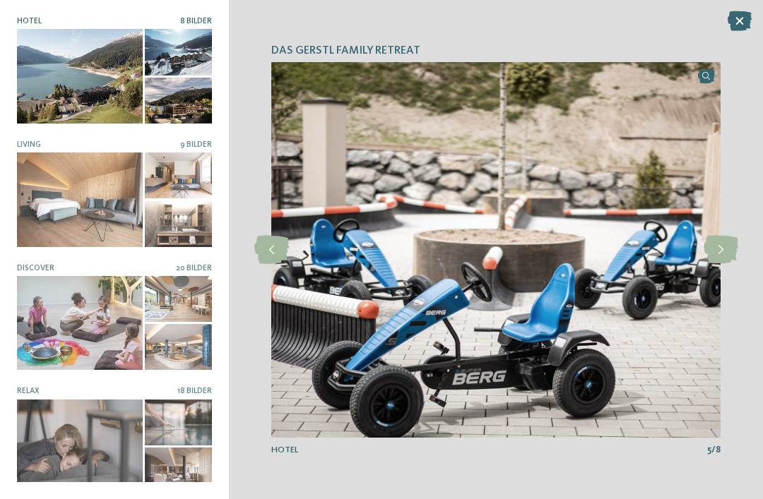
click at [722, 254] on icon at bounding box center [720, 250] width 35 height 28
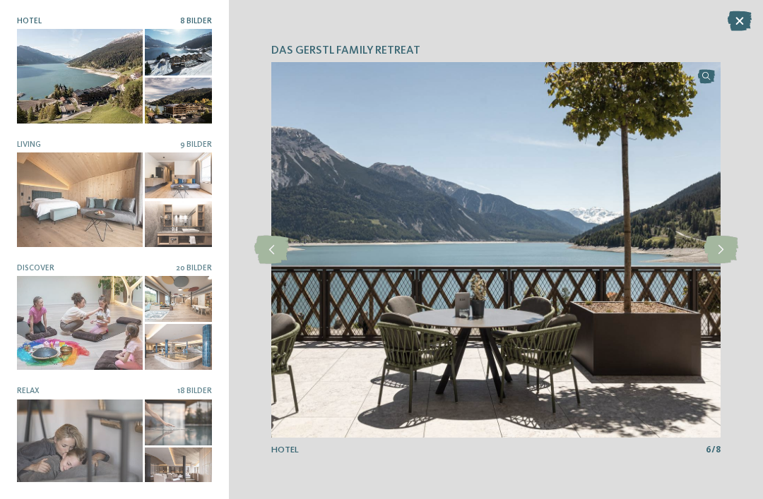
click at [713, 256] on icon at bounding box center [720, 250] width 35 height 28
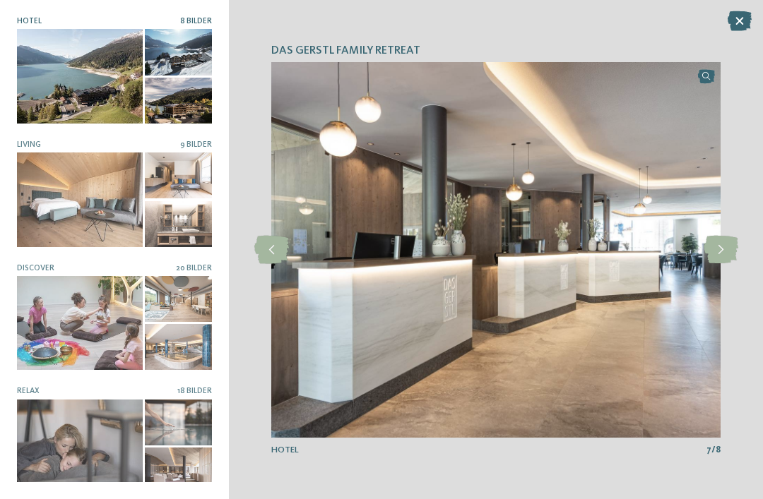
click at [714, 251] on icon at bounding box center [720, 250] width 35 height 28
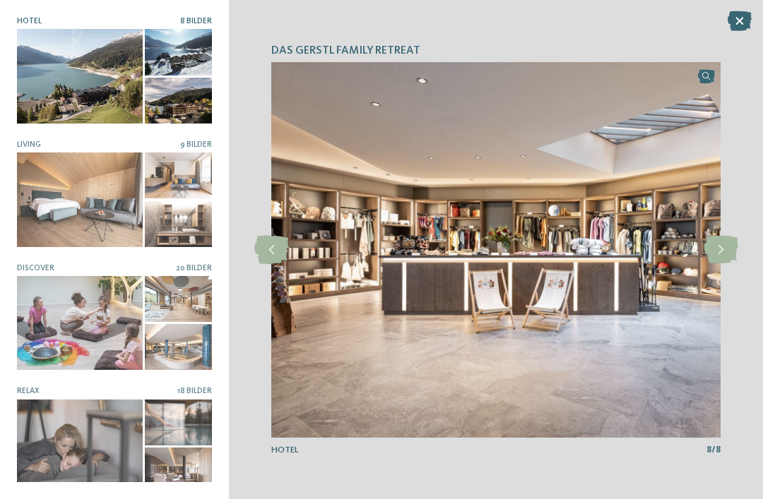
click at [722, 253] on icon at bounding box center [720, 250] width 35 height 28
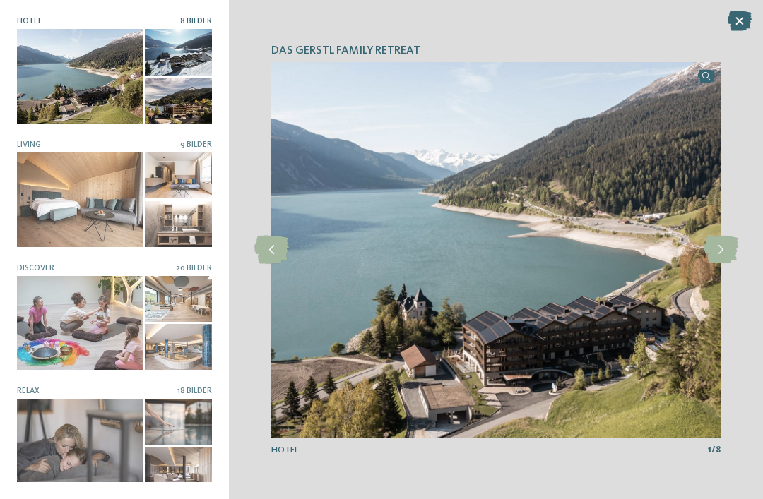
click at [725, 254] on icon at bounding box center [720, 250] width 35 height 28
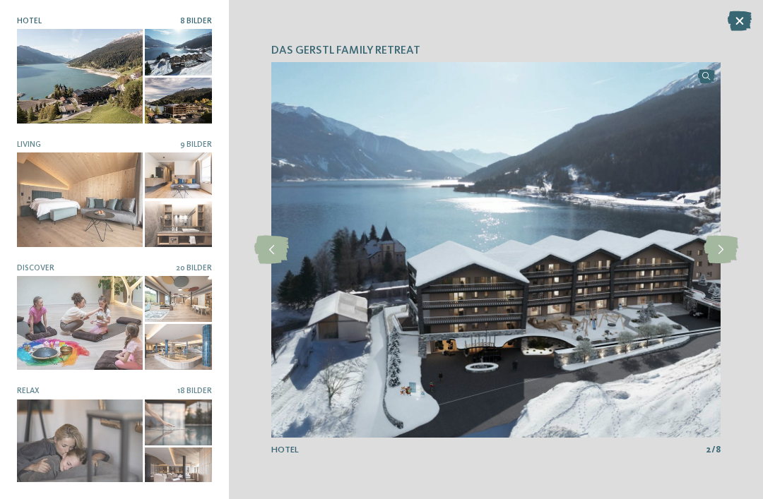
click at [733, 252] on icon at bounding box center [720, 250] width 35 height 28
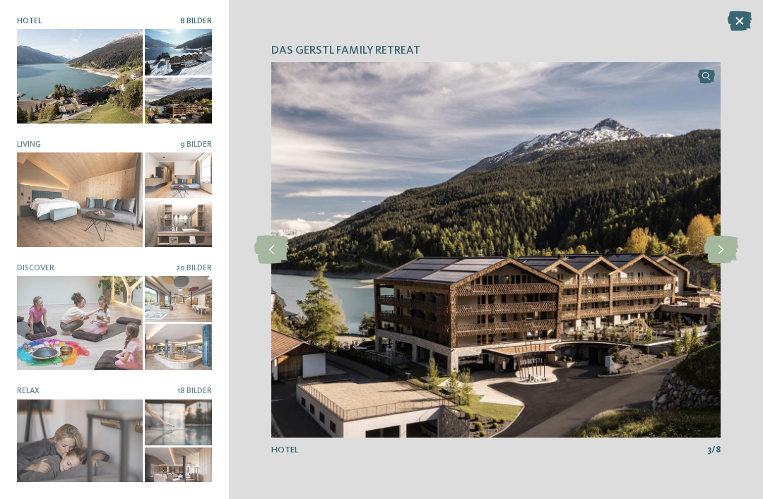
click at [104, 203] on div at bounding box center [80, 200] width 126 height 94
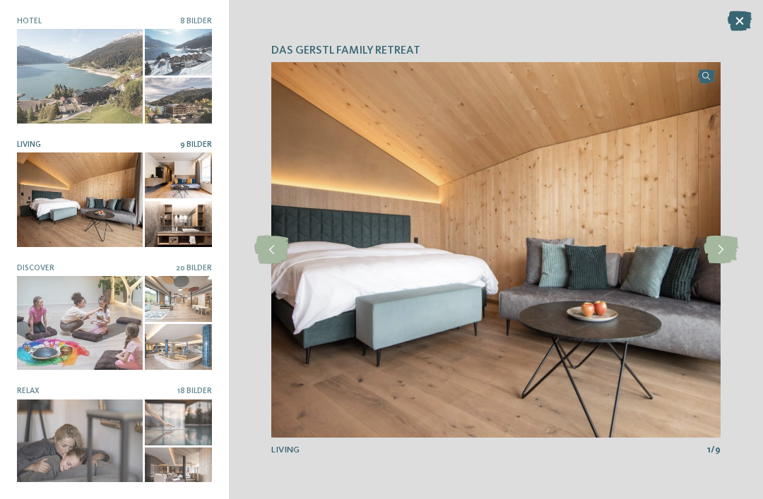
click at [729, 262] on icon at bounding box center [720, 250] width 35 height 28
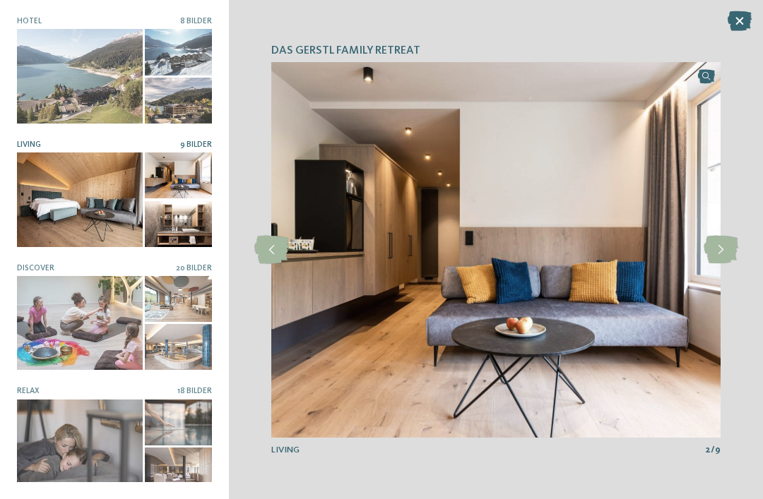
click at [727, 253] on icon at bounding box center [720, 250] width 35 height 28
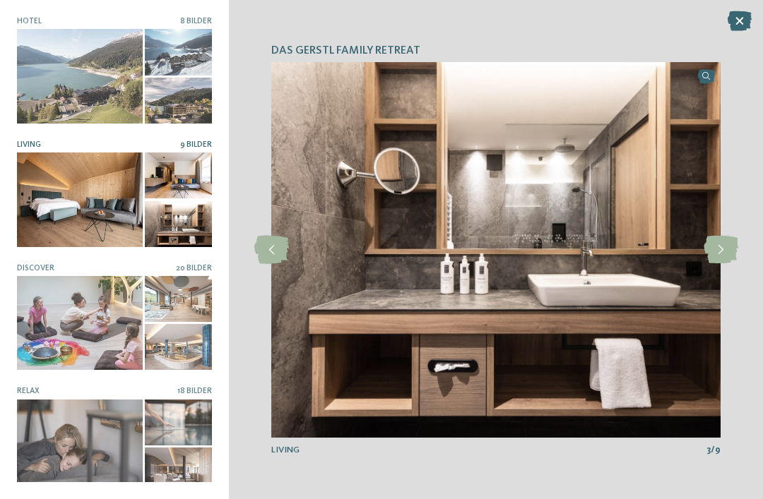
click at [731, 265] on div at bounding box center [720, 249] width 31 height 31
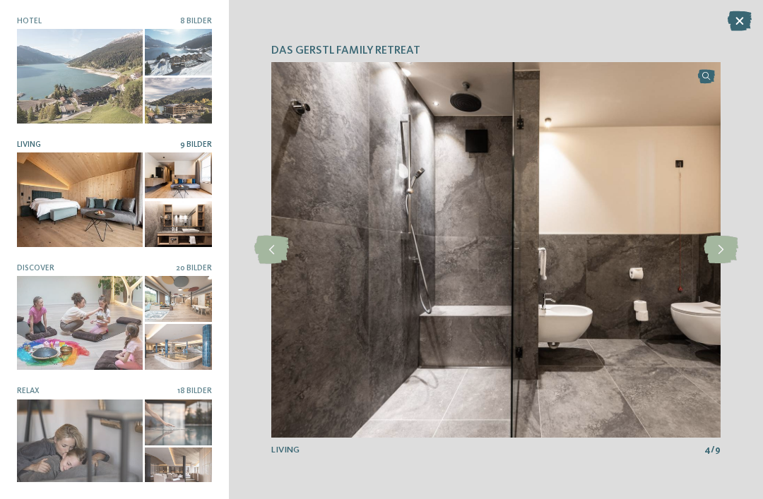
click at [728, 256] on icon at bounding box center [720, 250] width 35 height 28
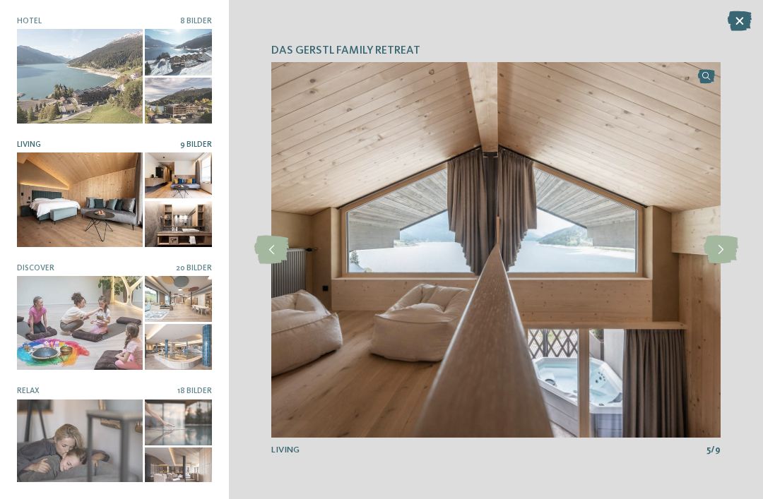
click at [727, 260] on icon at bounding box center [720, 250] width 35 height 28
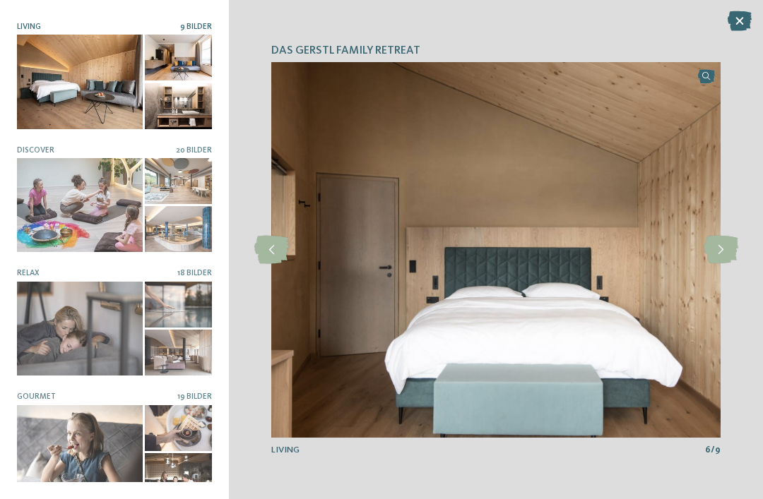
scroll to position [119, 0]
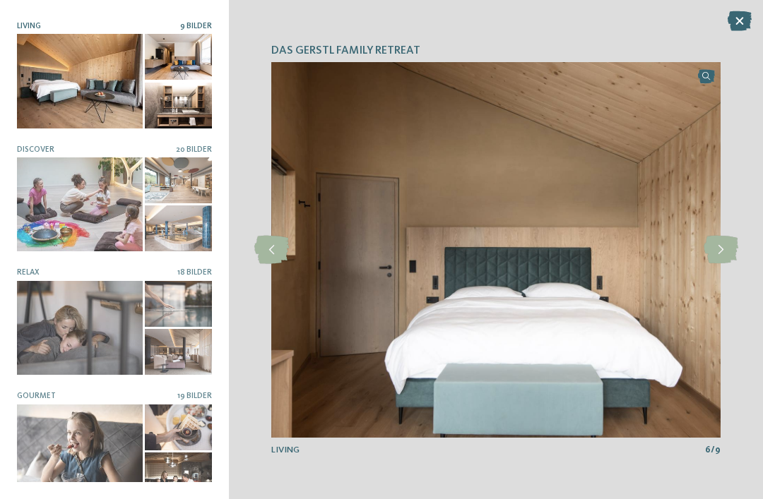
click at [727, 248] on icon at bounding box center [720, 250] width 35 height 28
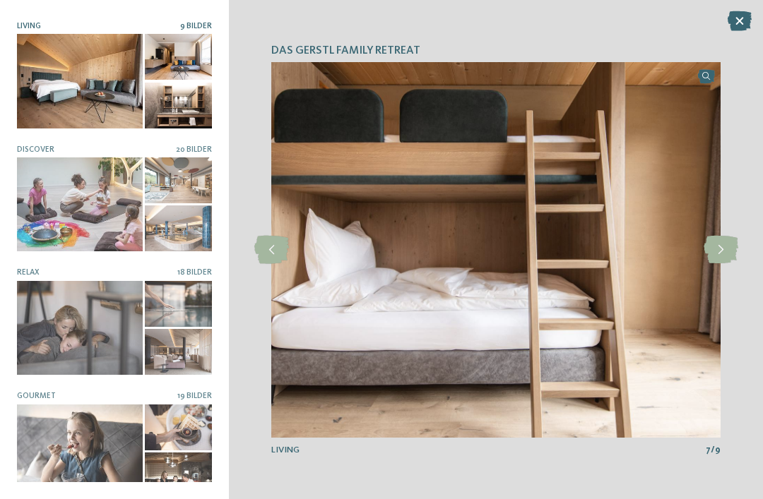
click at [719, 241] on icon at bounding box center [720, 250] width 35 height 28
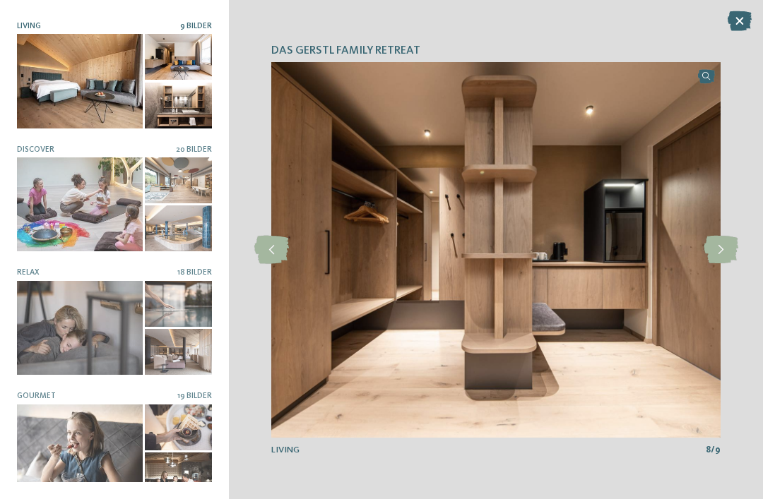
click at [723, 249] on icon at bounding box center [720, 250] width 35 height 28
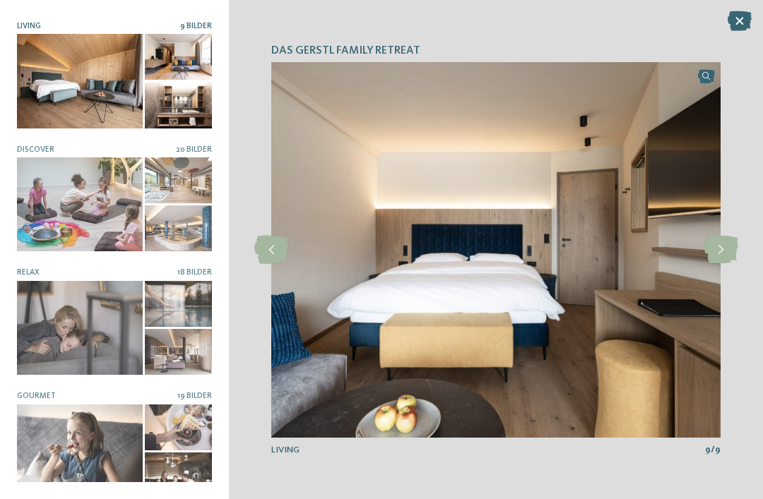
click at [119, 216] on div at bounding box center [80, 204] width 126 height 94
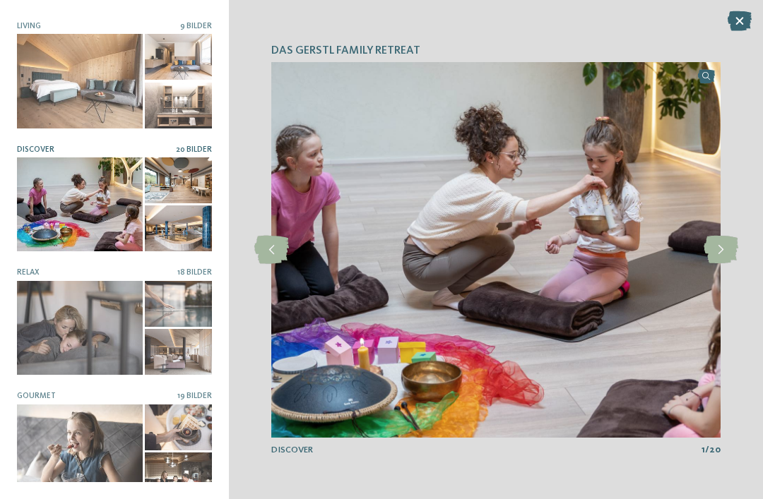
click at [720, 250] on icon at bounding box center [720, 250] width 35 height 28
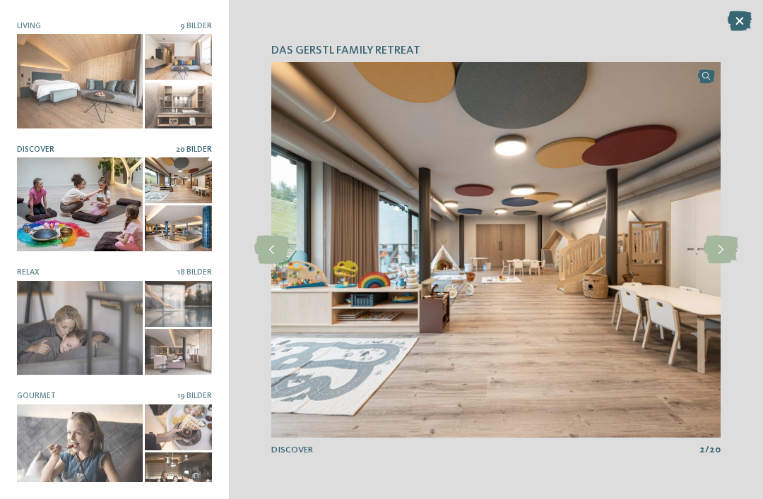
click at [720, 254] on icon at bounding box center [720, 250] width 35 height 28
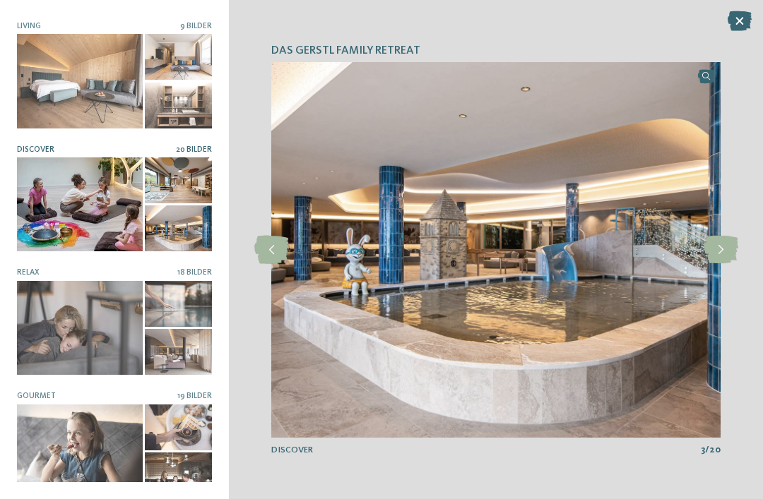
click at [731, 254] on icon at bounding box center [720, 250] width 35 height 28
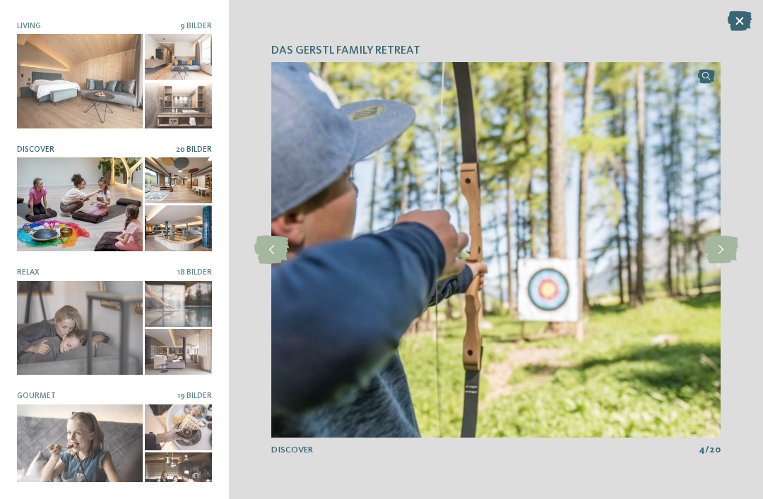
click at [724, 256] on icon at bounding box center [720, 250] width 35 height 28
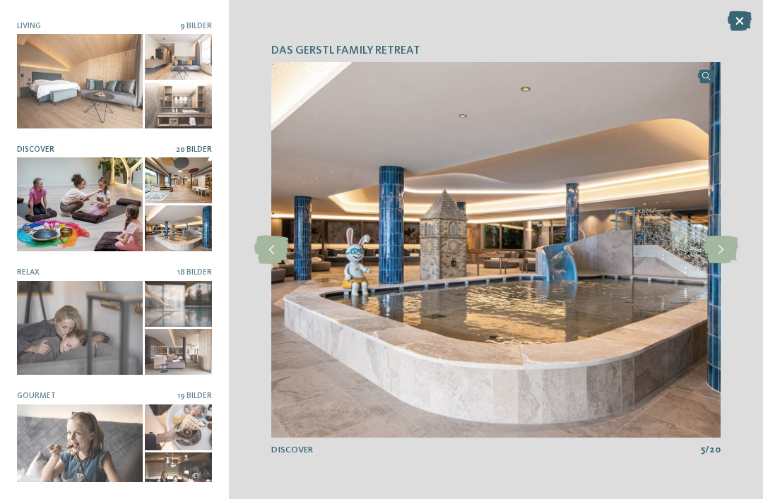
click at [719, 257] on icon at bounding box center [720, 250] width 35 height 28
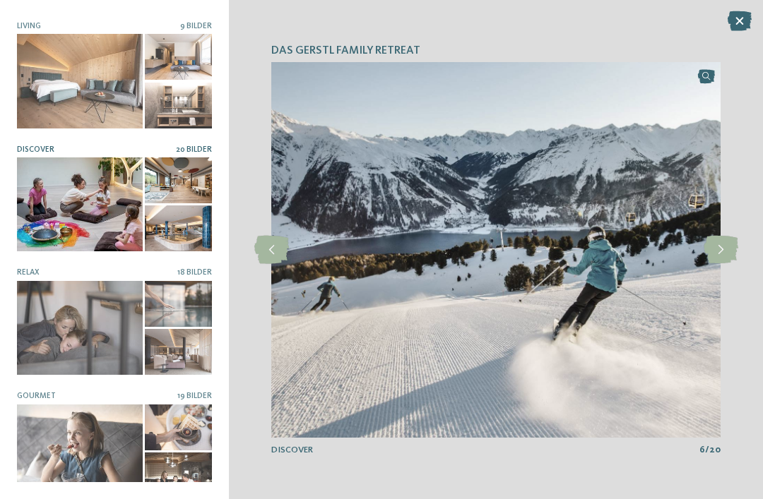
click at [720, 251] on icon at bounding box center [720, 250] width 35 height 28
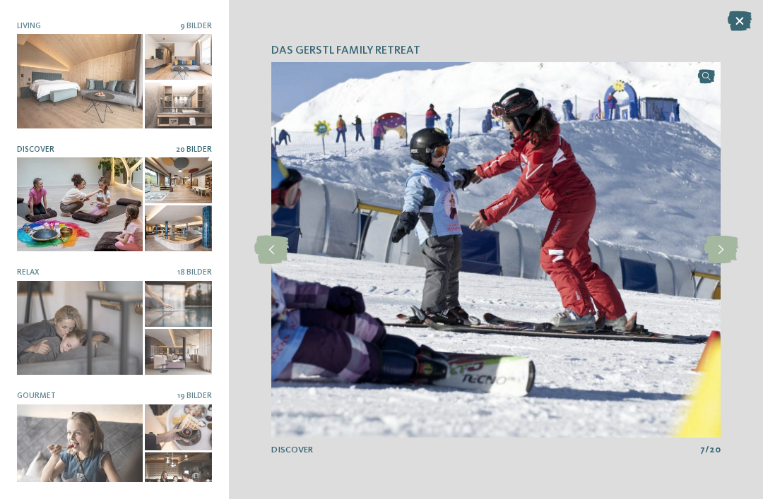
click at [718, 249] on icon at bounding box center [720, 250] width 35 height 28
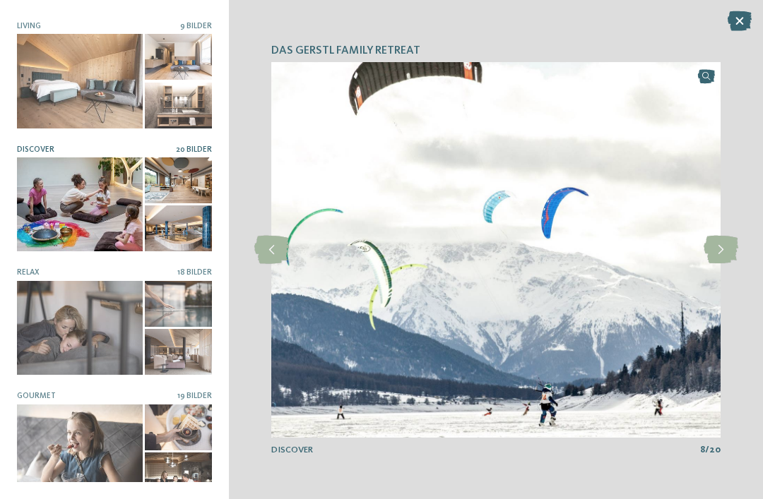
click at [720, 247] on icon at bounding box center [720, 250] width 35 height 28
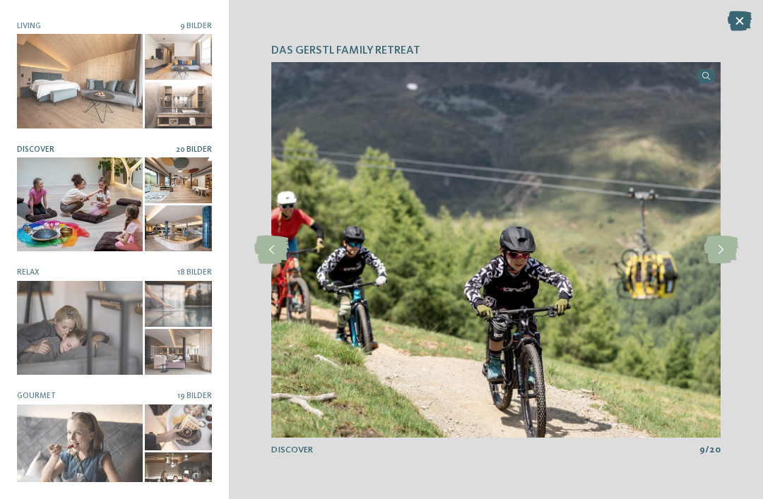
click at [722, 244] on icon at bounding box center [720, 250] width 35 height 28
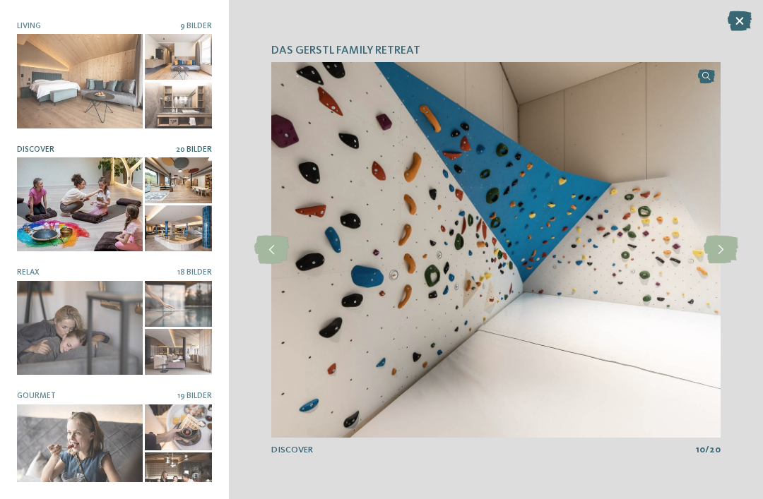
click at [731, 243] on icon at bounding box center [720, 250] width 35 height 28
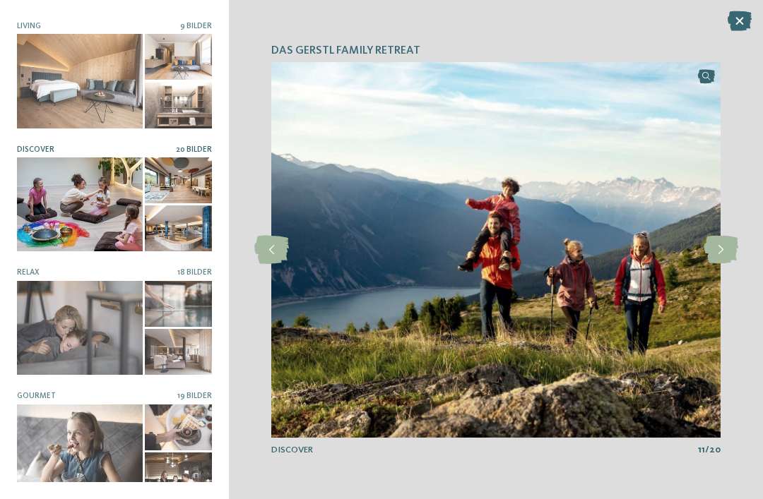
click at [258, 253] on icon at bounding box center [271, 250] width 35 height 28
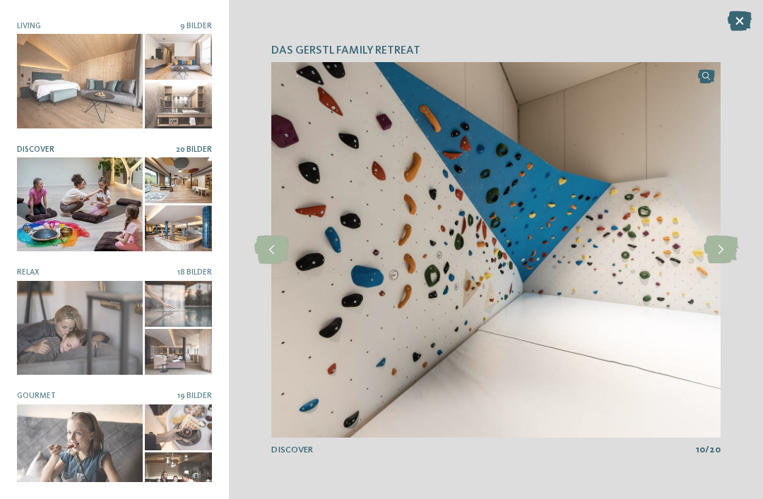
click at [721, 262] on icon at bounding box center [720, 250] width 35 height 28
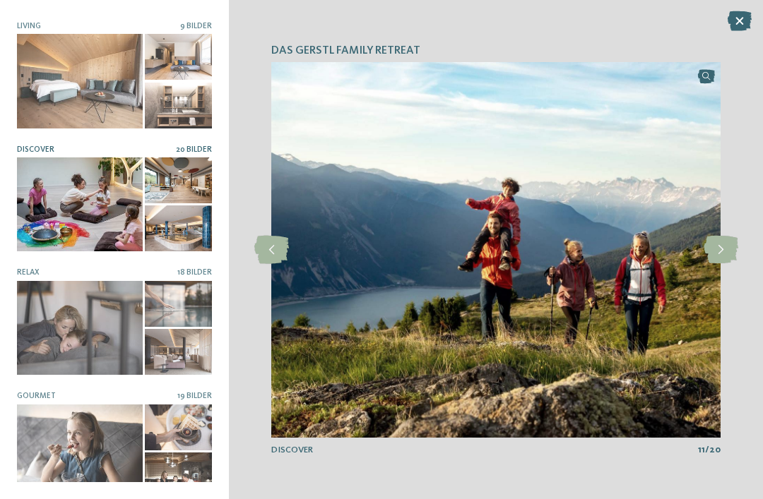
click at [726, 258] on icon at bounding box center [720, 250] width 35 height 28
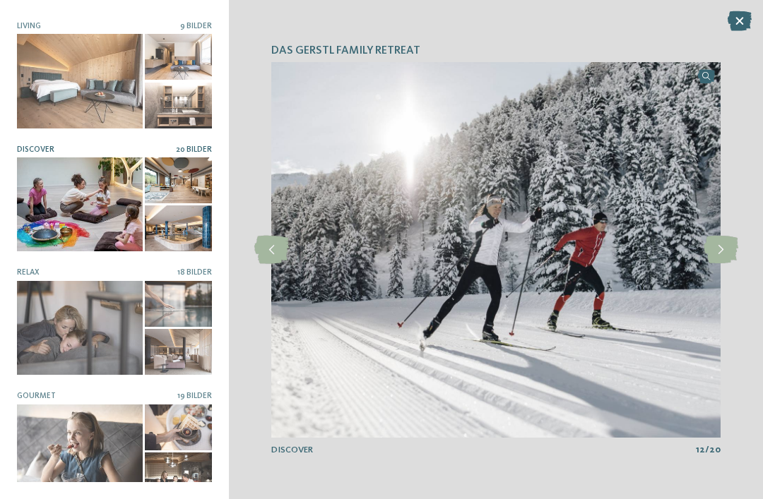
click at [723, 252] on icon at bounding box center [720, 250] width 35 height 28
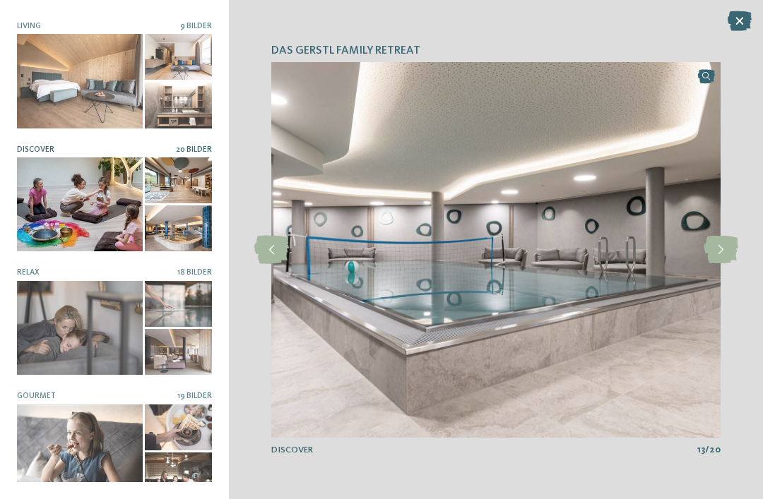
click at [720, 248] on icon at bounding box center [720, 250] width 35 height 28
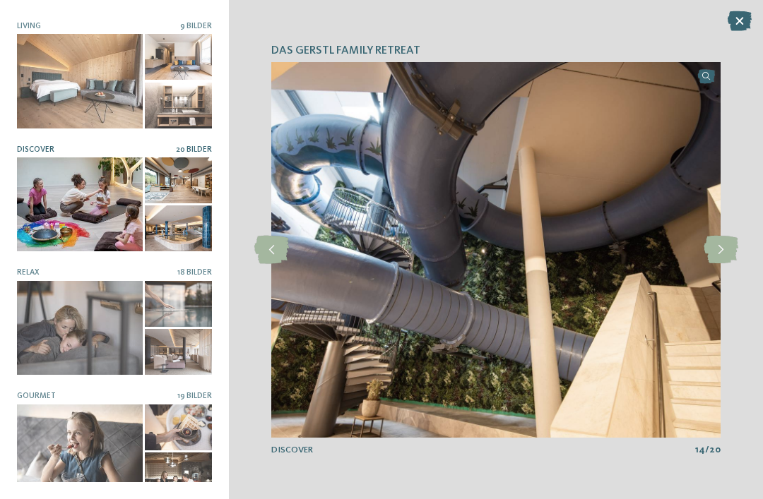
click at [722, 244] on icon at bounding box center [720, 250] width 35 height 28
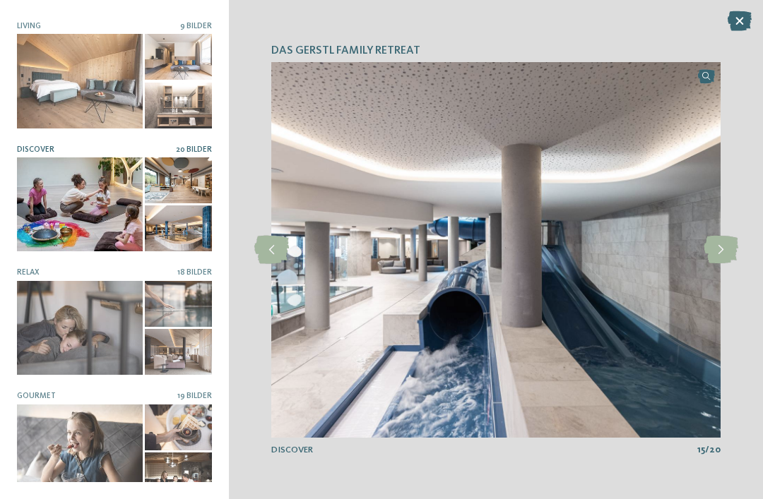
click at [722, 245] on icon at bounding box center [720, 250] width 35 height 28
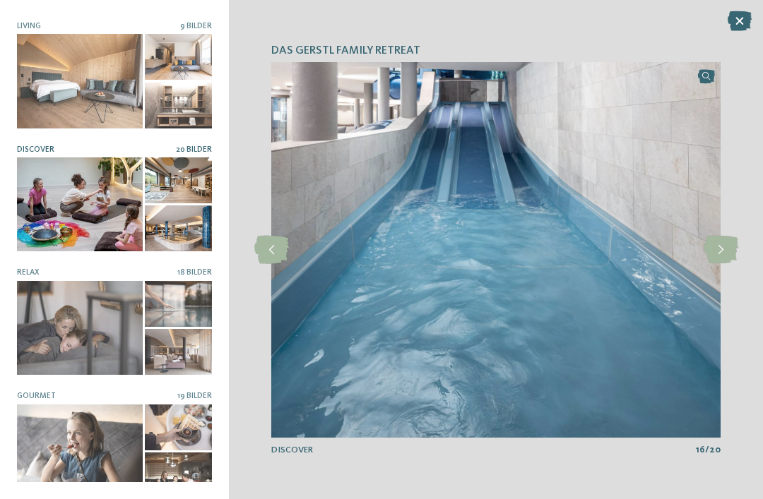
click at [723, 252] on icon at bounding box center [720, 250] width 35 height 28
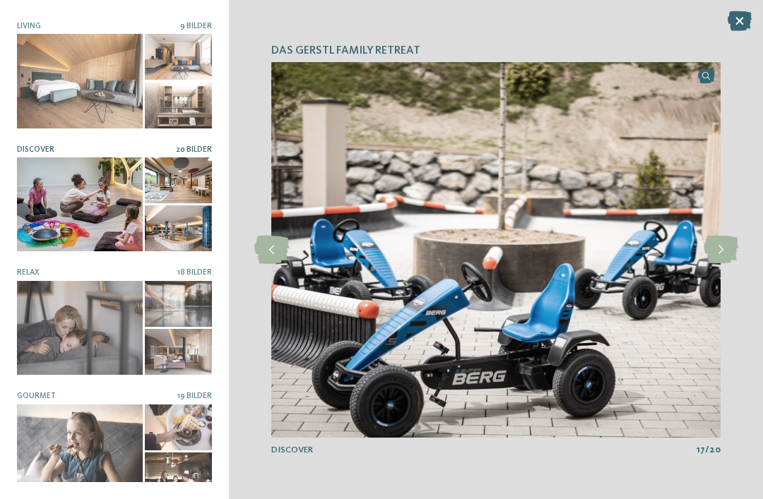
click at [730, 257] on icon at bounding box center [720, 250] width 35 height 28
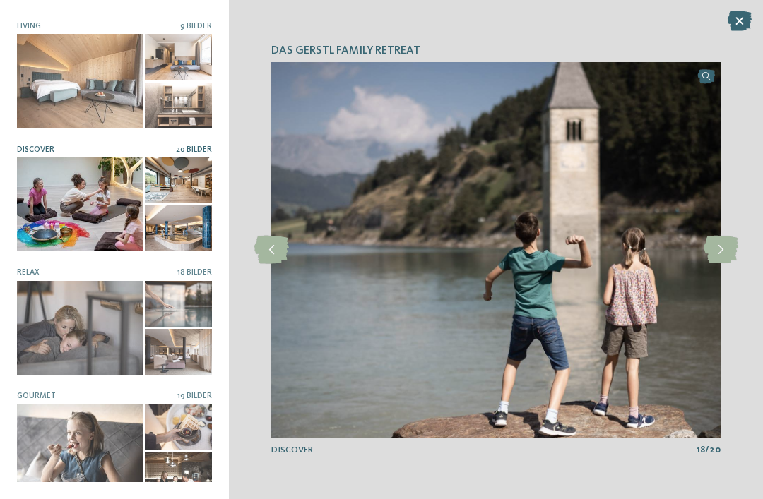
click at [728, 258] on icon at bounding box center [720, 250] width 35 height 28
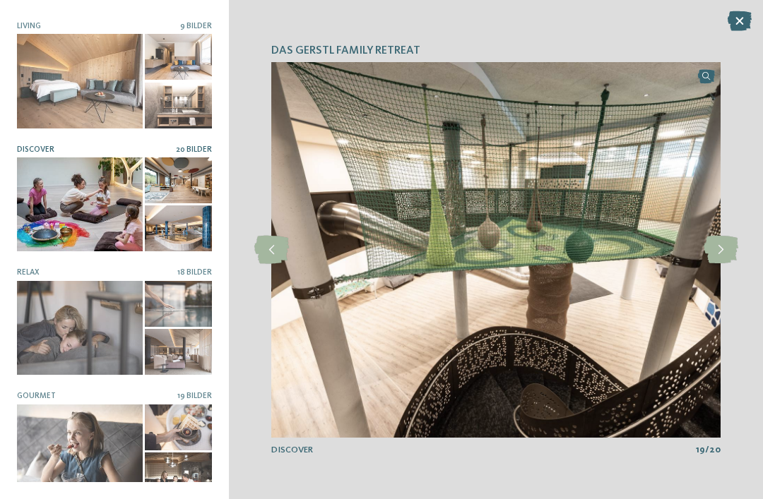
click at [725, 254] on icon at bounding box center [720, 250] width 35 height 28
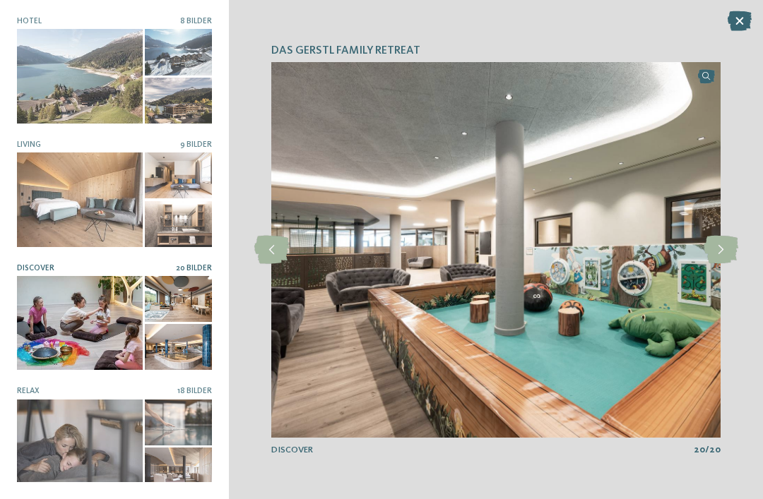
scroll to position [0, 0]
click at [743, 13] on icon at bounding box center [739, 21] width 24 height 20
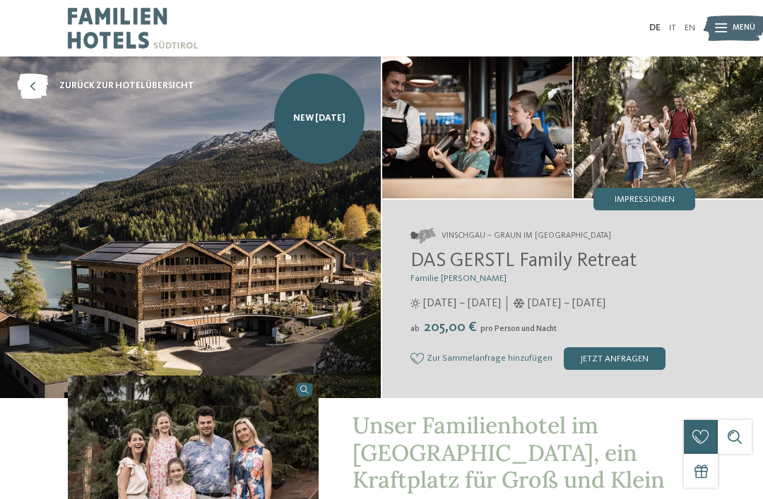
click at [98, 81] on span "zurück zur Hotelübersicht" at bounding box center [126, 86] width 135 height 13
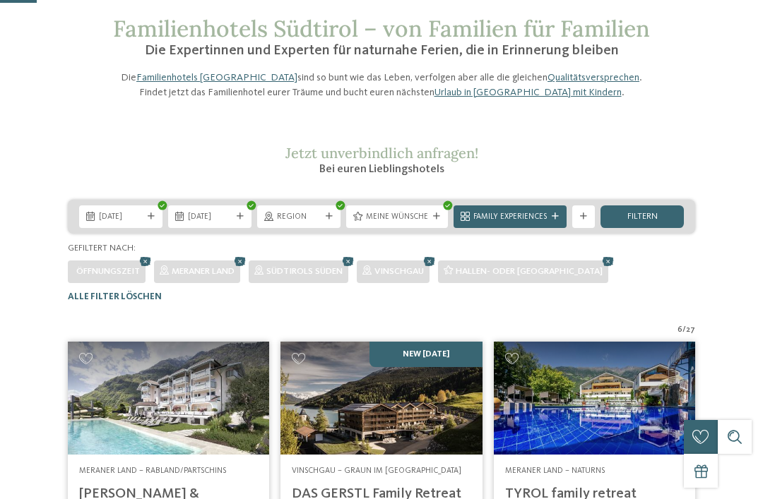
scroll to position [66, 0]
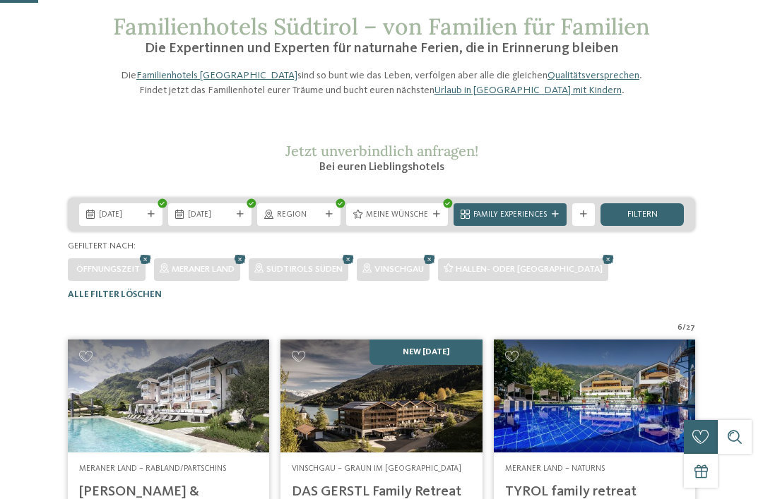
click at [328, 226] on div "Region" at bounding box center [298, 214] width 83 height 23
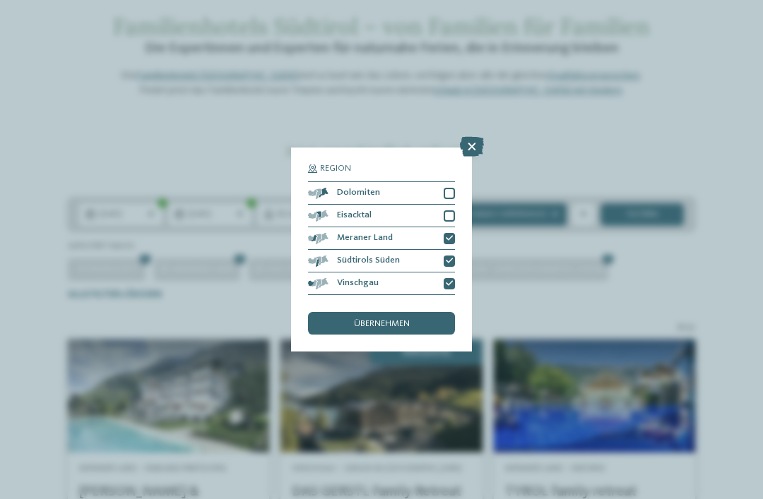
click at [452, 258] on icon at bounding box center [449, 261] width 7 height 7
click at [448, 280] on icon at bounding box center [449, 283] width 7 height 7
click at [415, 312] on div "übernehmen" at bounding box center [381, 323] width 147 height 23
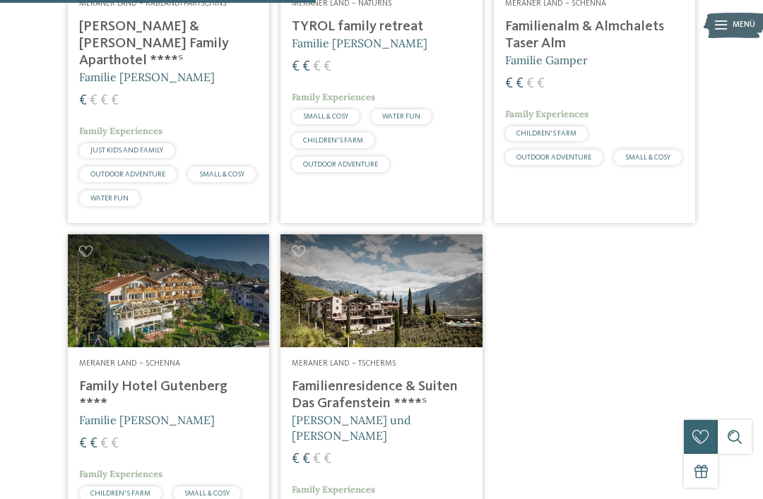
scroll to position [499, 0]
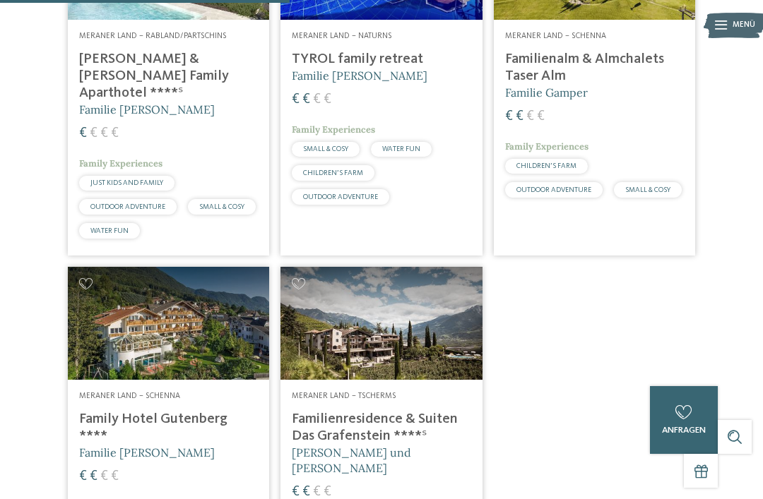
click at [381, 435] on h4 "Familienresidence & Suiten Das Grafenstein ****ˢ" at bounding box center [381, 428] width 179 height 34
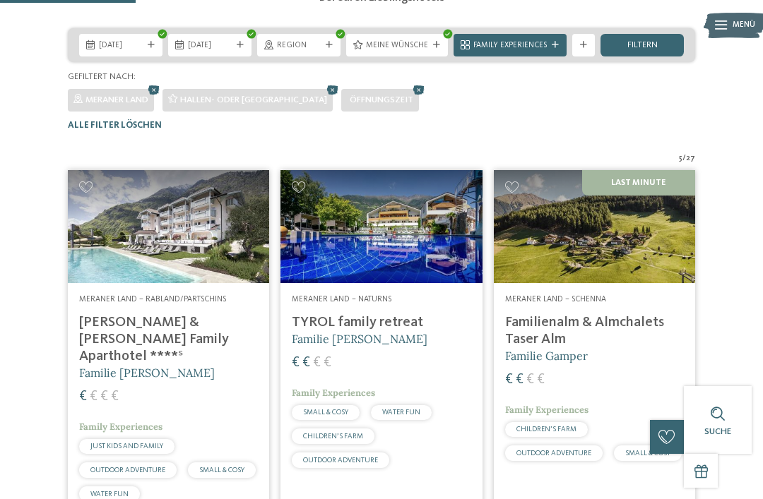
scroll to position [246, 0]
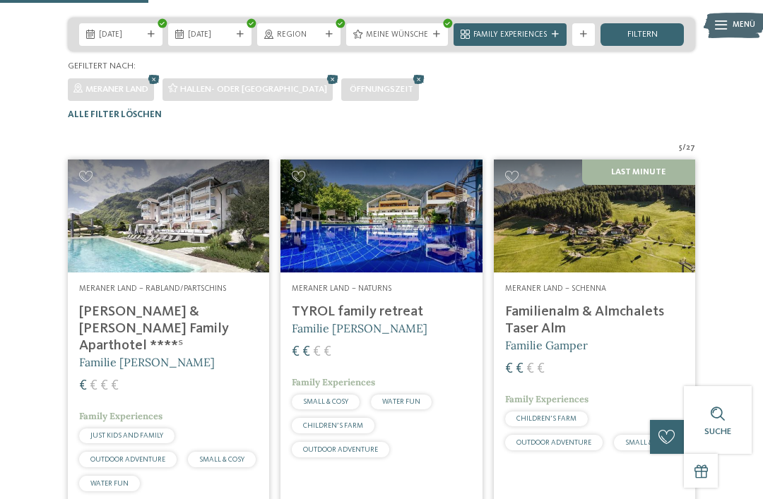
click at [620, 338] on h4 "Familienalm & Almchalets Taser Alm" at bounding box center [594, 321] width 179 height 34
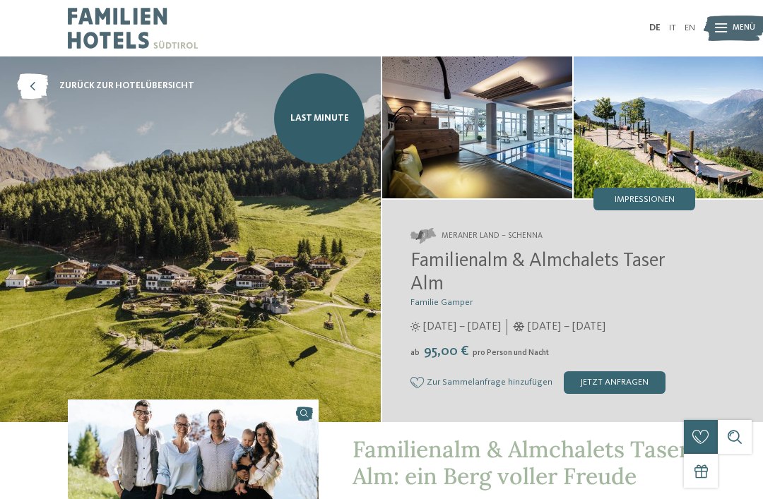
click at [664, 149] on img at bounding box center [668, 127] width 190 height 142
click at [650, 201] on span "Impressionen" at bounding box center [644, 200] width 60 height 9
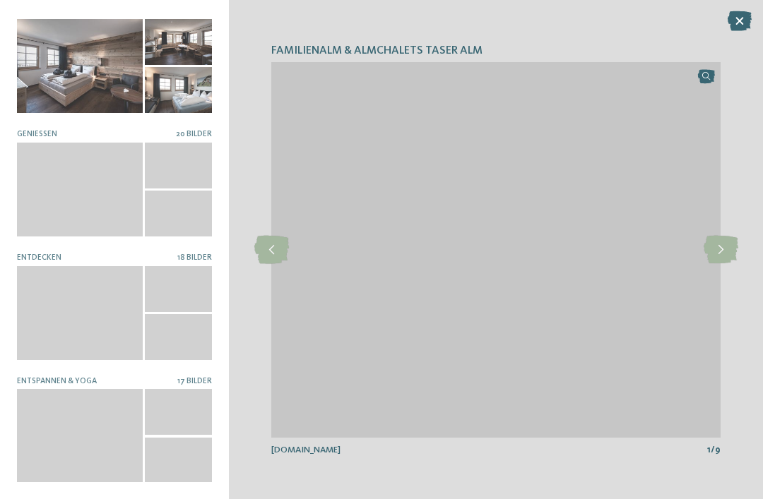
scroll to position [256, 0]
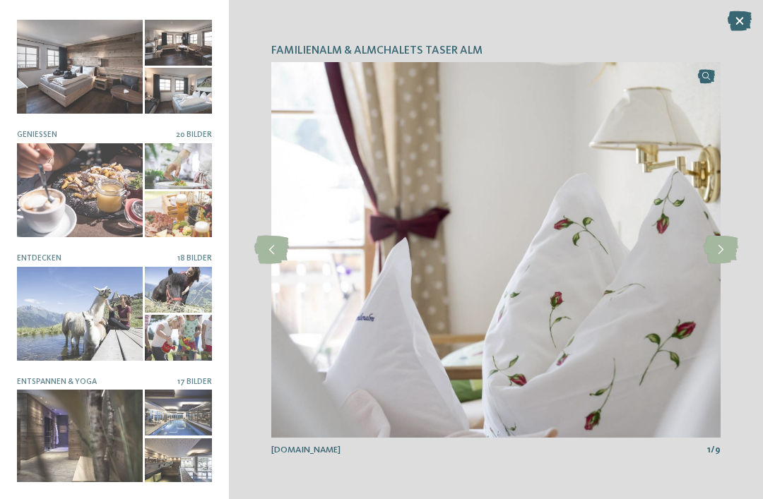
click at [123, 446] on div at bounding box center [80, 437] width 126 height 94
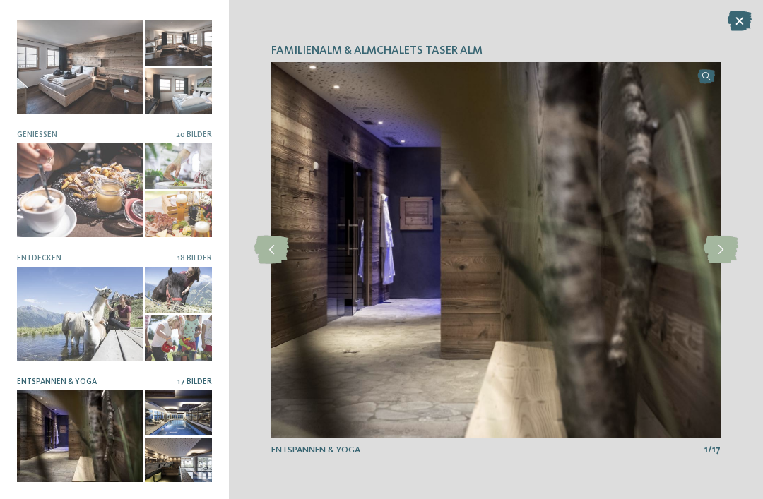
click at [717, 254] on icon at bounding box center [720, 250] width 35 height 28
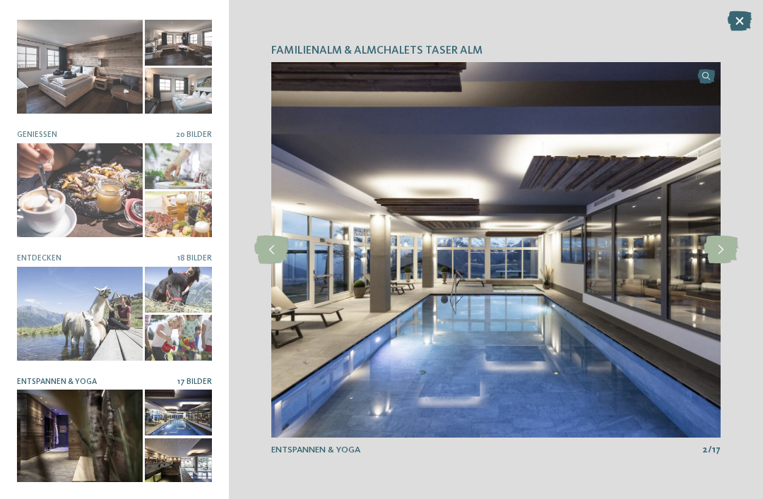
click at [716, 264] on div at bounding box center [720, 249] width 31 height 31
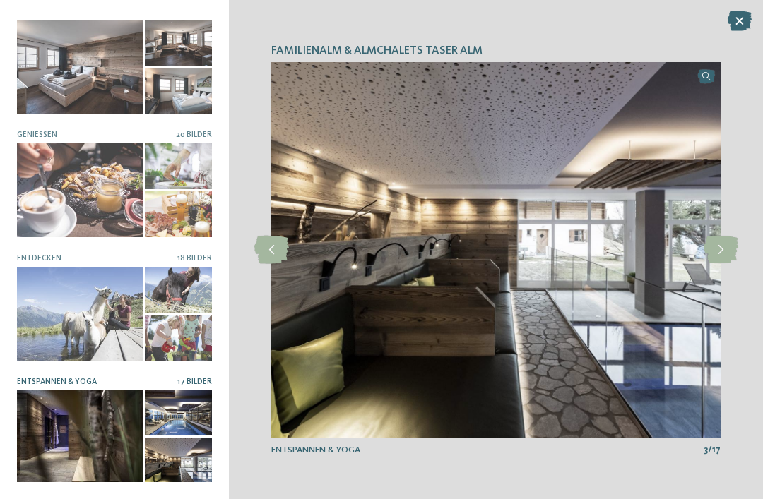
click at [731, 256] on icon at bounding box center [720, 250] width 35 height 28
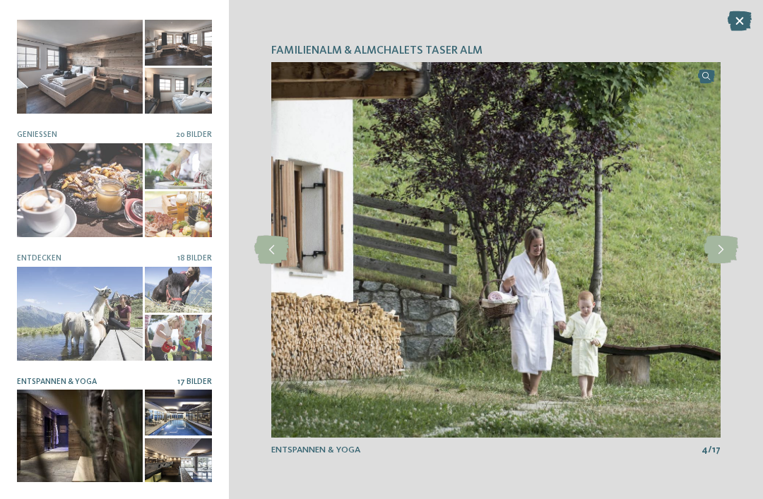
click at [724, 250] on icon at bounding box center [720, 250] width 35 height 28
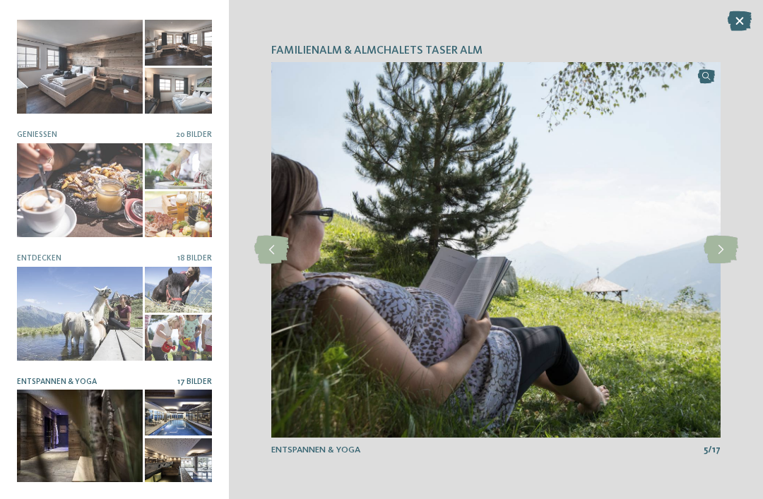
click at [734, 256] on icon at bounding box center [720, 250] width 35 height 28
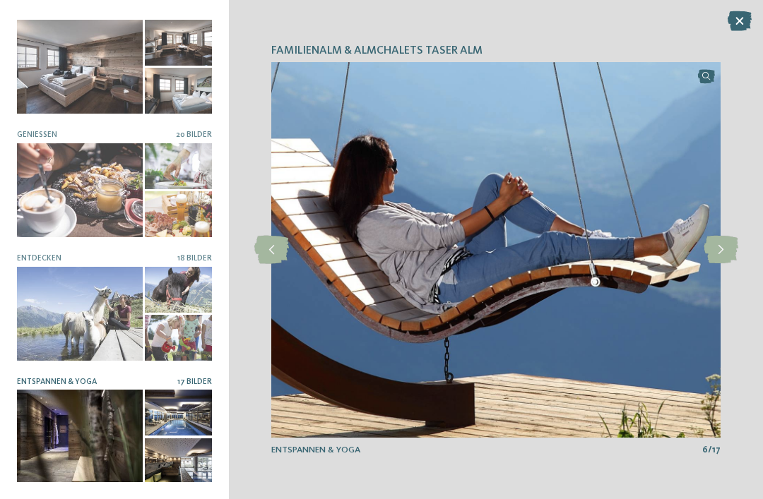
click at [728, 252] on icon at bounding box center [720, 250] width 35 height 28
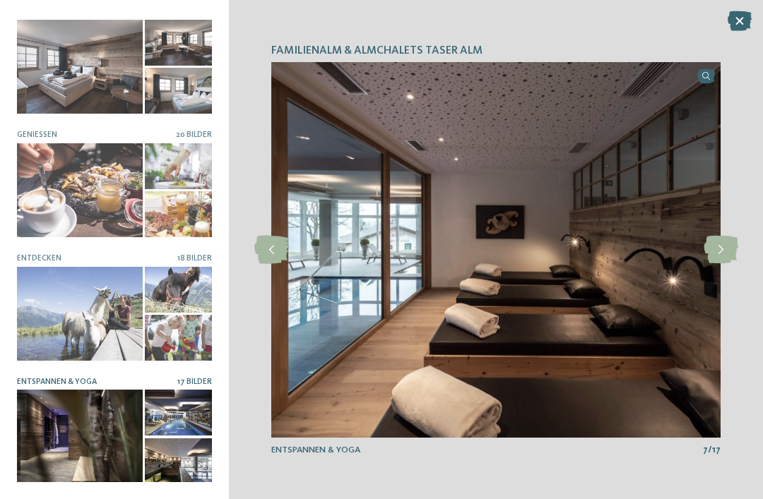
click at [731, 247] on icon at bounding box center [720, 250] width 35 height 28
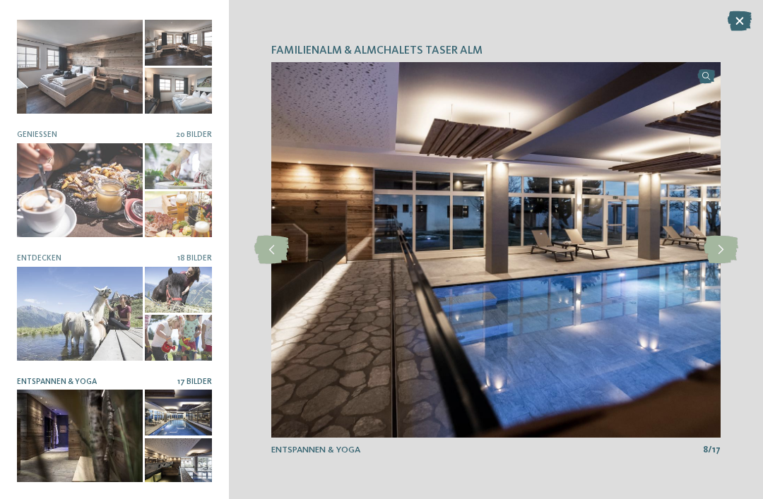
click at [722, 251] on icon at bounding box center [720, 250] width 35 height 28
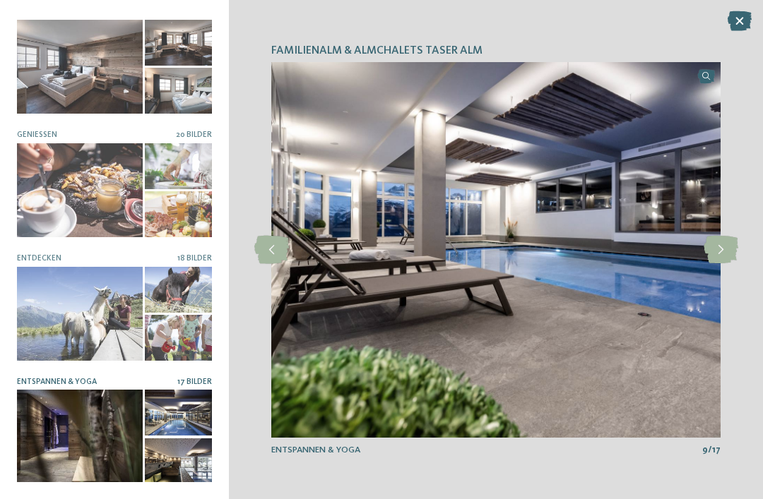
click at [727, 247] on icon at bounding box center [720, 250] width 35 height 28
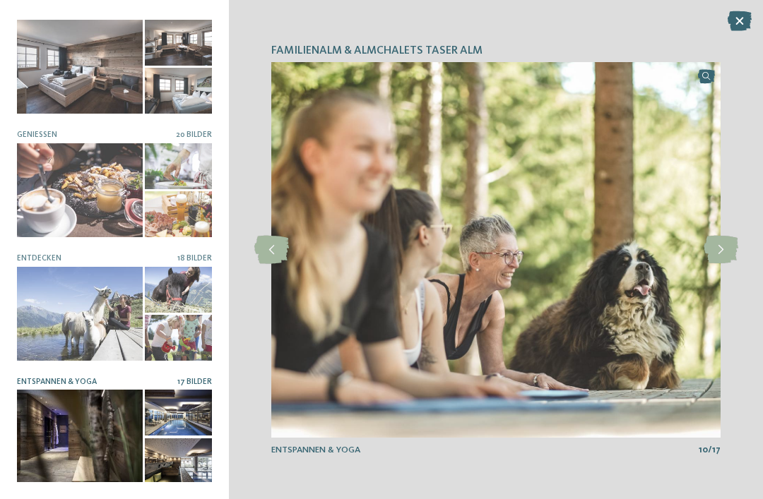
click at [732, 21] on icon at bounding box center [739, 21] width 24 height 20
